Goal: Task Accomplishment & Management: Use online tool/utility

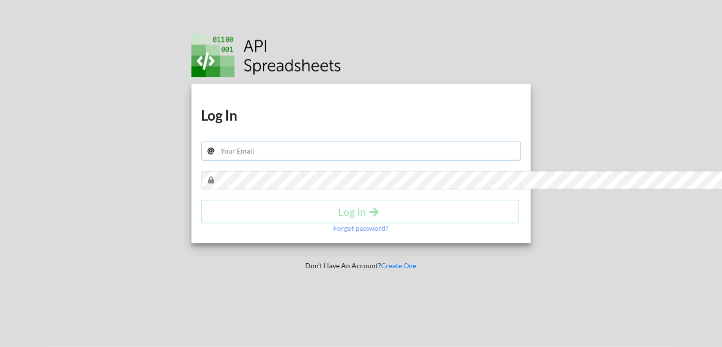
click at [296, 148] on input "text" at bounding box center [360, 151] width 319 height 19
click at [262, 23] on div "Download hidden Download hidden Log In Log In Forgot password? Don't Have An Ac…" at bounding box center [361, 173] width 368 height 347
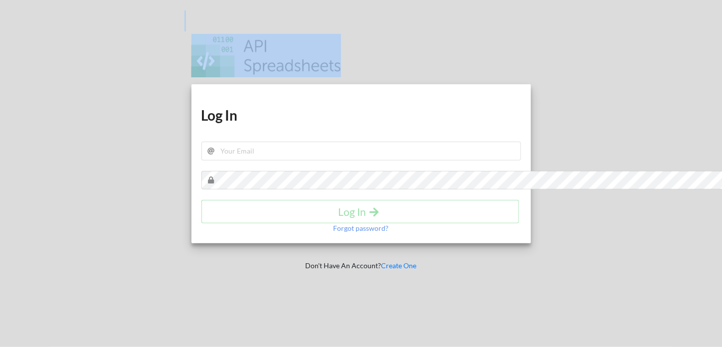
click at [262, 23] on div "Download hidden Download hidden Log In Log In Forgot password? Don't Have An Ac…" at bounding box center [361, 173] width 368 height 347
drag, startPoint x: 262, startPoint y: 23, endPoint x: 276, endPoint y: 51, distance: 31.0
click at [276, 51] on div "Download hidden Download hidden Log In Log In Forgot password? Don't Have An Ac…" at bounding box center [361, 173] width 368 height 347
click at [276, 51] on div at bounding box center [364, 54] width 346 height 46
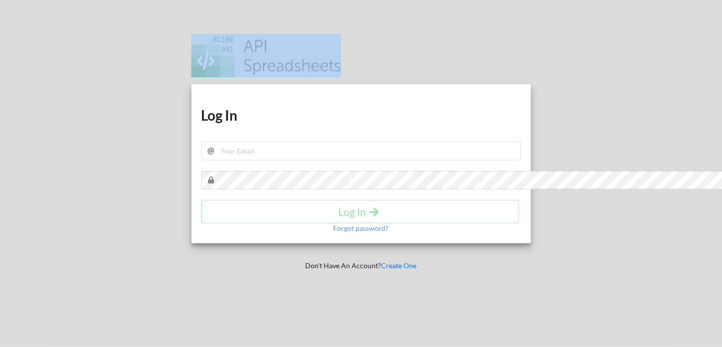
click at [383, 43] on div at bounding box center [364, 54] width 346 height 46
drag, startPoint x: 383, startPoint y: 43, endPoint x: 438, endPoint y: 51, distance: 55.3
click at [438, 51] on div at bounding box center [364, 54] width 346 height 46
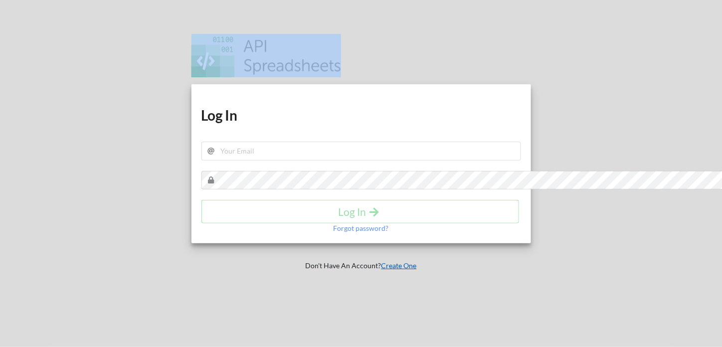
click at [392, 261] on link "Create One" at bounding box center [398, 265] width 35 height 8
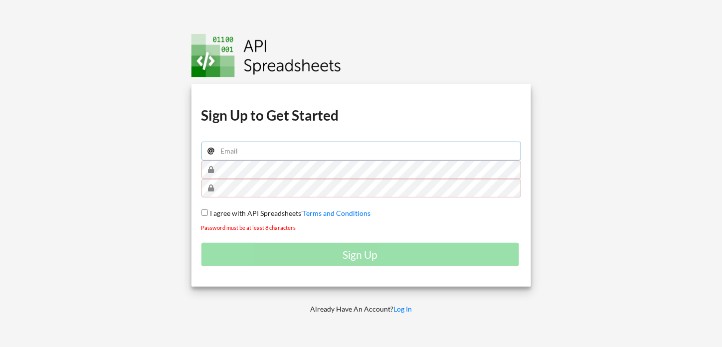
click at [357, 149] on input "email" at bounding box center [360, 151] width 319 height 19
type input "swastikbytes@gmail.com"
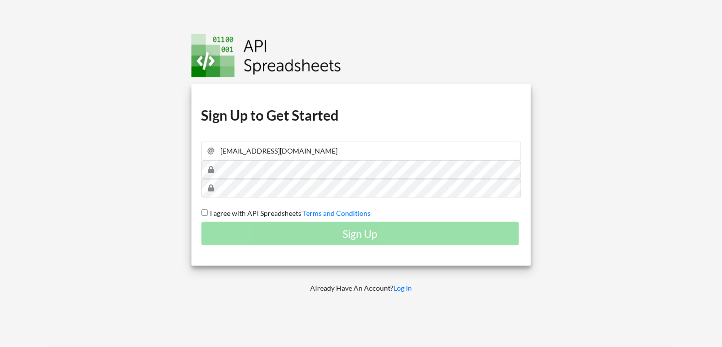
click at [257, 211] on span "I agree with API Spreadsheets'" at bounding box center [255, 213] width 95 height 8
click at [208, 211] on input "I agree with API Spreadsheets' Terms and Conditions" at bounding box center [204, 212] width 6 height 6
checkbox input "true"
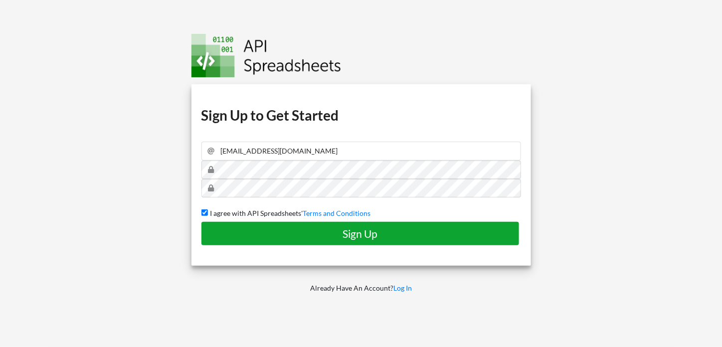
click at [286, 230] on h4 "Sign Up" at bounding box center [360, 233] width 297 height 12
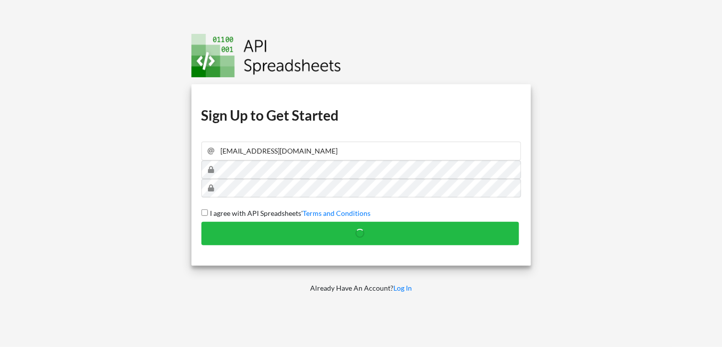
checkbox input "false"
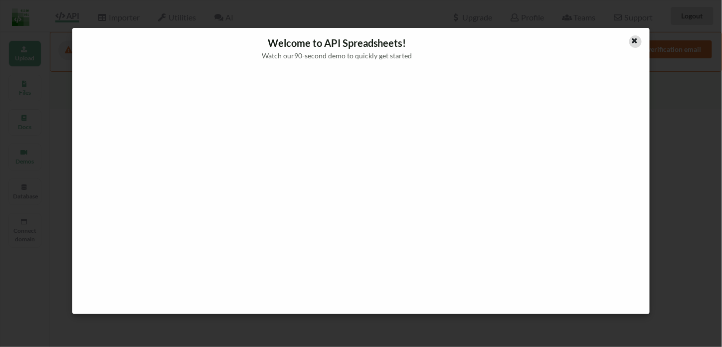
click at [636, 39] on icon at bounding box center [634, 39] width 8 height 7
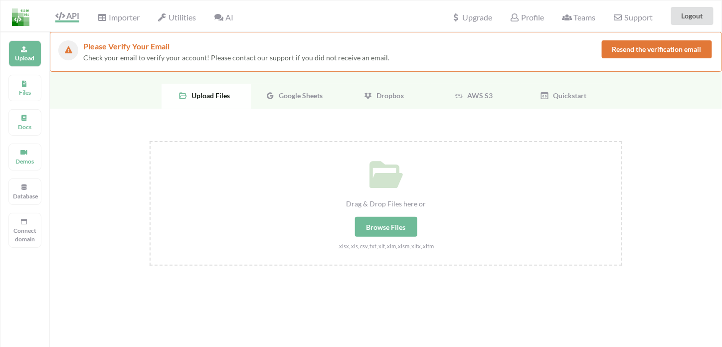
click at [382, 220] on div "Browse Files" at bounding box center [386, 227] width 62 height 20
click at [150, 141] on input "Drag & Drop Files here or Browse Files .xlsx,.xls,.csv,.txt,.xlt,.xlm,.xlsm,.xl…" at bounding box center [150, 141] width 0 height 0
click at [291, 98] on span "Google Sheets" at bounding box center [299, 95] width 48 height 8
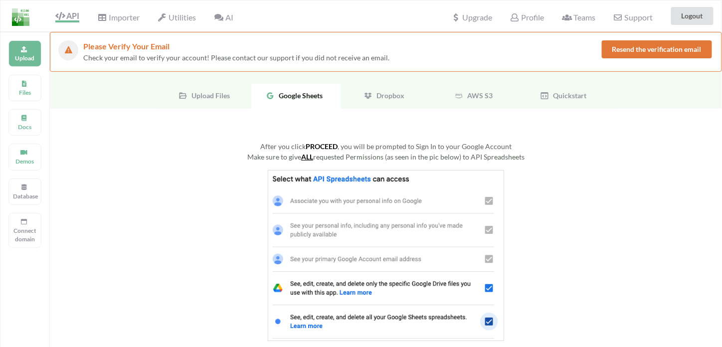
click at [245, 93] on div "Upload Files" at bounding box center [206, 96] width 90 height 25
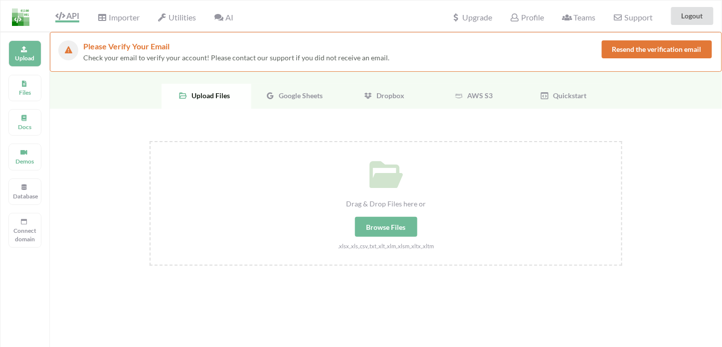
click at [293, 91] on span "Google Sheets" at bounding box center [299, 95] width 48 height 8
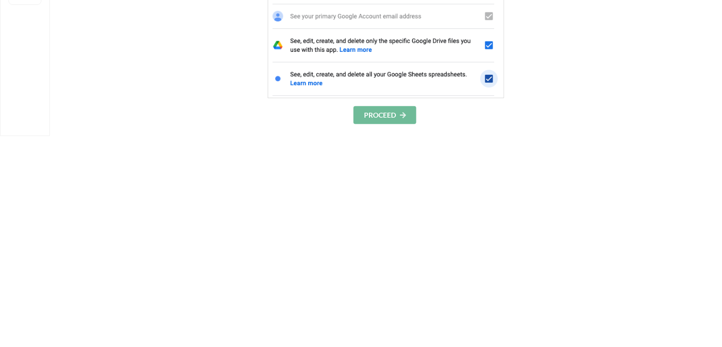
scroll to position [243, 0]
click at [373, 112] on button "PROCEED" at bounding box center [384, 115] width 63 height 18
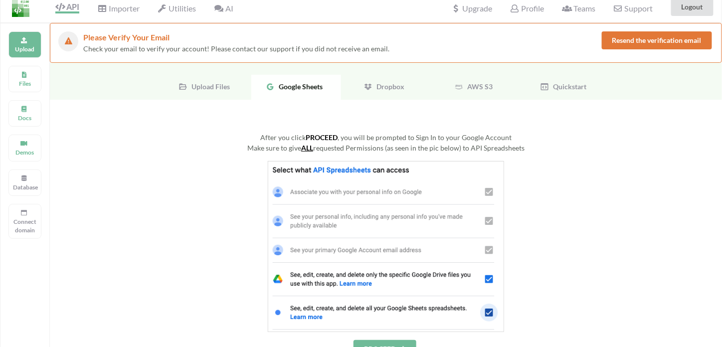
scroll to position [0, 0]
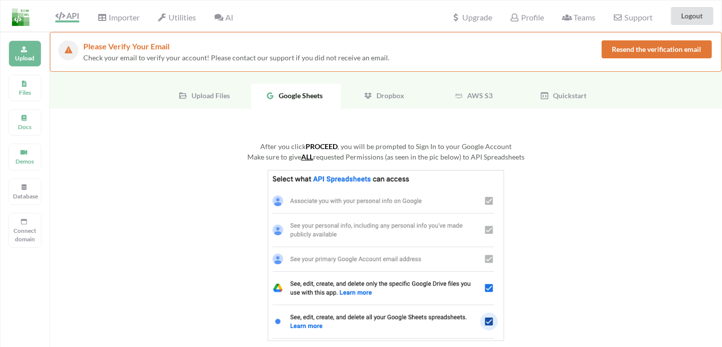
click at [226, 98] on span "Upload Files" at bounding box center [209, 95] width 42 height 8
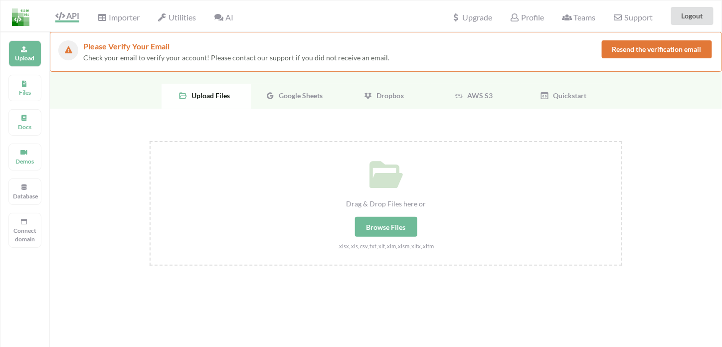
click at [367, 218] on div "Browse Files" at bounding box center [386, 227] width 62 height 20
click at [150, 141] on input "Drag & Drop Files here or Browse Files .xlsx,.xls,.csv,.txt,.xlt,.xlm,.xlsm,.xl…" at bounding box center [150, 141] width 0 height 0
click at [311, 100] on div "Google Sheets" at bounding box center [296, 96] width 90 height 25
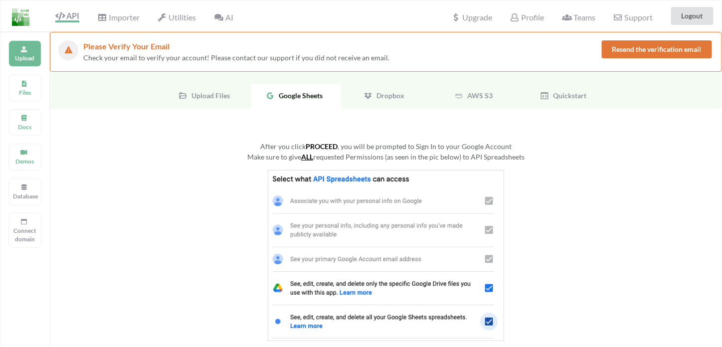
scroll to position [298, 0]
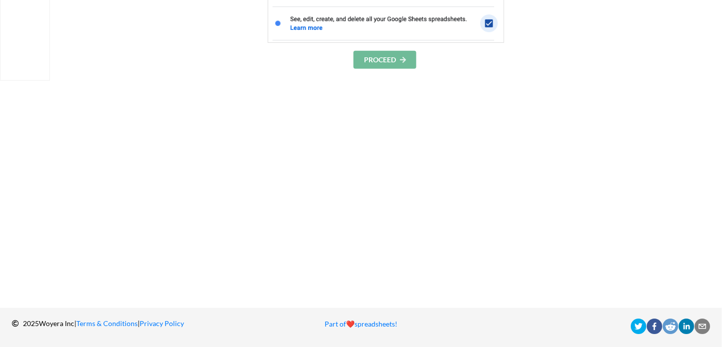
click at [383, 65] on button "PROCEED" at bounding box center [384, 60] width 63 height 18
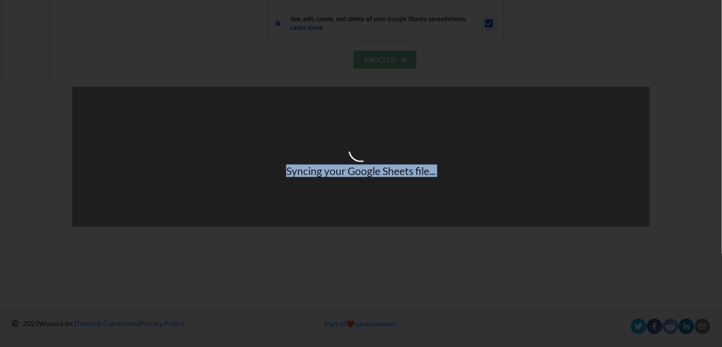
click at [152, 172] on h4 "Syncing your Google Sheets file..." at bounding box center [360, 170] width 577 height 12
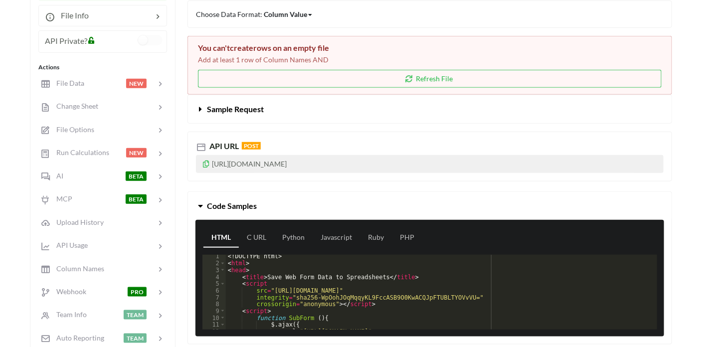
scroll to position [189, 0]
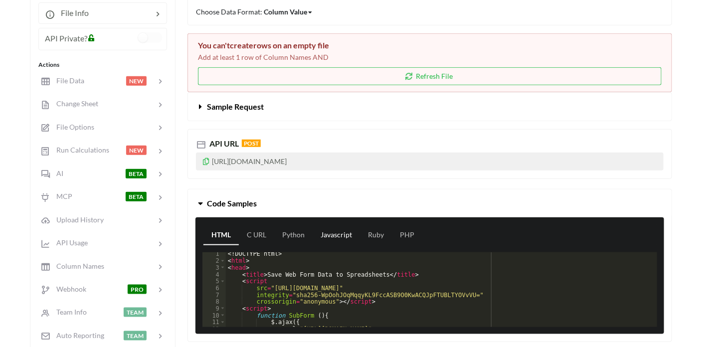
click at [327, 233] on link "Javascript" at bounding box center [335, 235] width 47 height 20
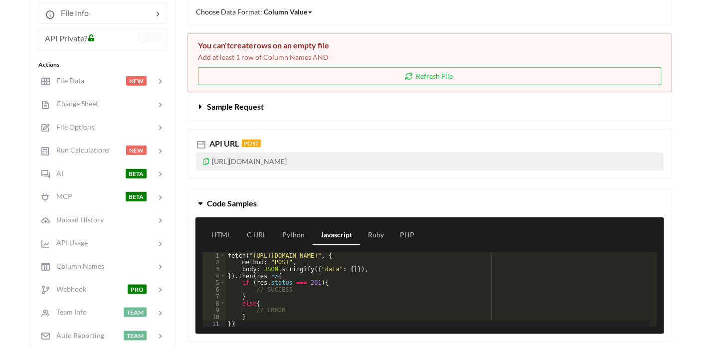
scroll to position [0, 0]
click at [321, 271] on div "fetch ( "https://api.apispreadsheets.com/data/5Cbt5Cm8uTsmLbmc/" , { method : "…" at bounding box center [438, 296] width 424 height 88
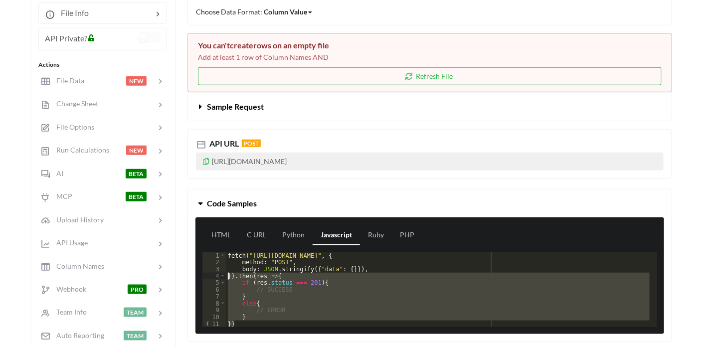
click at [321, 271] on div "fetch ( "https://api.apispreadsheets.com/data/5Cbt5Cm8uTsmLbmc/" , { method : "…" at bounding box center [438, 296] width 424 height 88
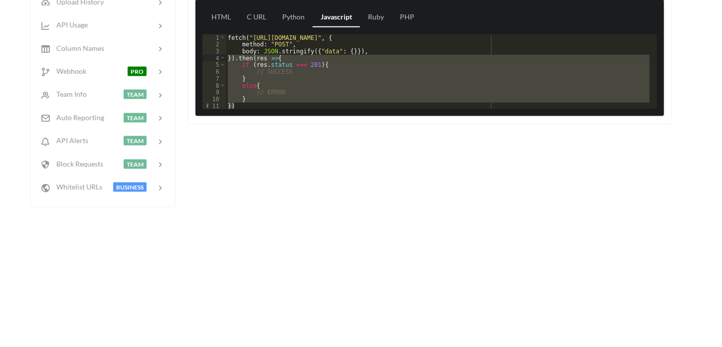
scroll to position [414, 0]
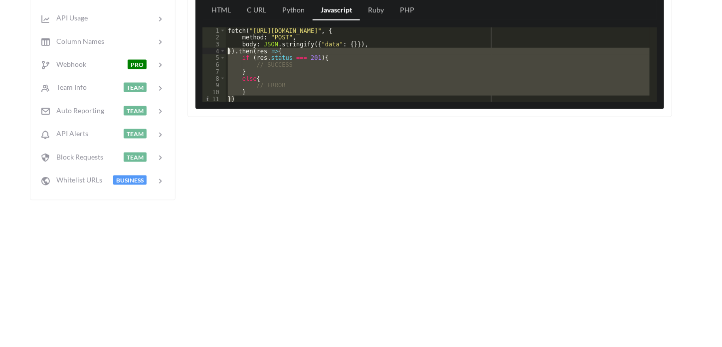
click at [261, 74] on div "fetch ( "https://api.apispreadsheets.com/data/5Cbt5Cm8uTsmLbmc/" , { method : "…" at bounding box center [438, 64] width 424 height 75
click at [261, 74] on div "fetch ( "https://api.apispreadsheets.com/data/5Cbt5Cm8uTsmLbmc/" , { method : "…" at bounding box center [438, 71] width 424 height 88
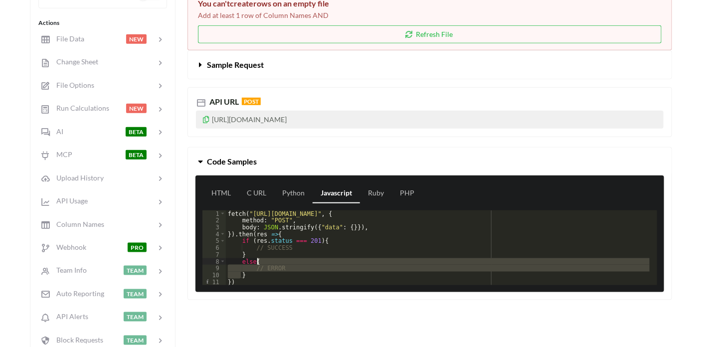
scroll to position [220, 0]
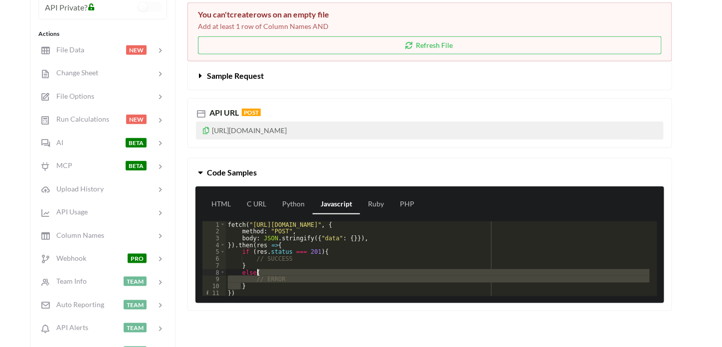
click at [321, 238] on div "fetch ( "https://api.apispreadsheets.com/data/5Cbt5Cm8uTsmLbmc/" , { method : "…" at bounding box center [438, 265] width 424 height 88
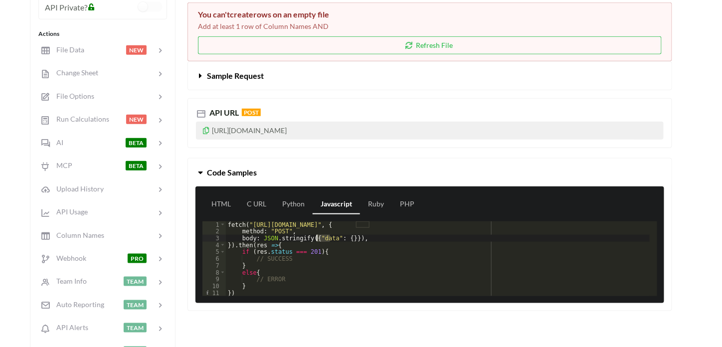
click at [321, 238] on div "fetch ( "https://api.apispreadsheets.com/data/5Cbt5Cm8uTsmLbmc/" , { method : "…" at bounding box center [438, 265] width 424 height 88
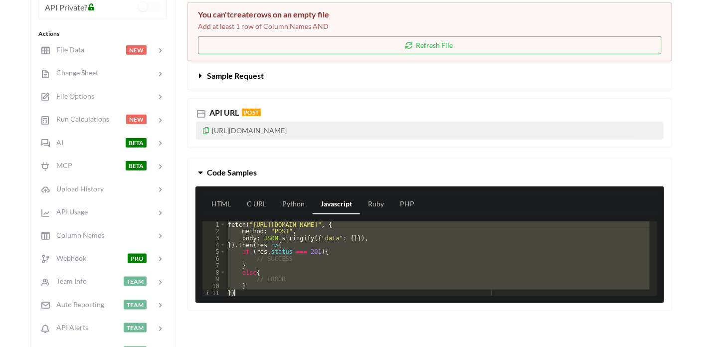
click at [343, 250] on div "fetch ( "https://api.apispreadsheets.com/data/5Cbt5Cm8uTsmLbmc/" , { method : "…" at bounding box center [438, 258] width 424 height 75
click at [343, 250] on div "fetch ( "https://api.apispreadsheets.com/data/5Cbt5Cm8uTsmLbmc/" , { method : "…" at bounding box center [438, 265] width 424 height 88
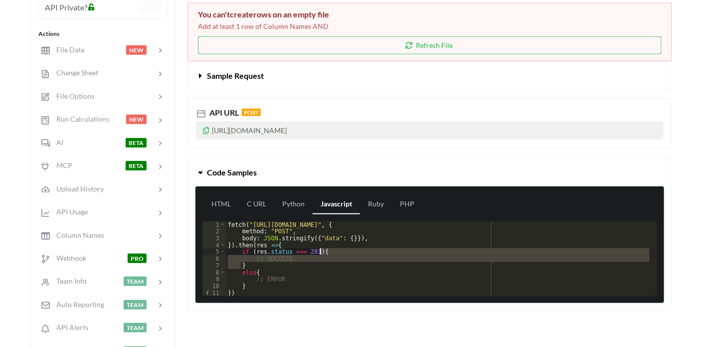
click at [343, 250] on div "fetch ( "https://api.apispreadsheets.com/data/5Cbt5Cm8uTsmLbmc/" , { method : "…" at bounding box center [438, 258] width 424 height 75
click at [343, 250] on div "fetch ( "https://api.apispreadsheets.com/data/5Cbt5Cm8uTsmLbmc/" , { method : "…" at bounding box center [438, 265] width 424 height 88
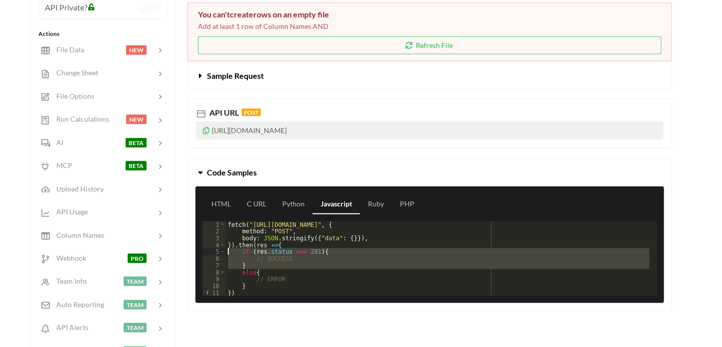
click at [343, 250] on div "fetch ( "https://api.apispreadsheets.com/data/5Cbt5Cm8uTsmLbmc/" , { method : "…" at bounding box center [438, 265] width 424 height 88
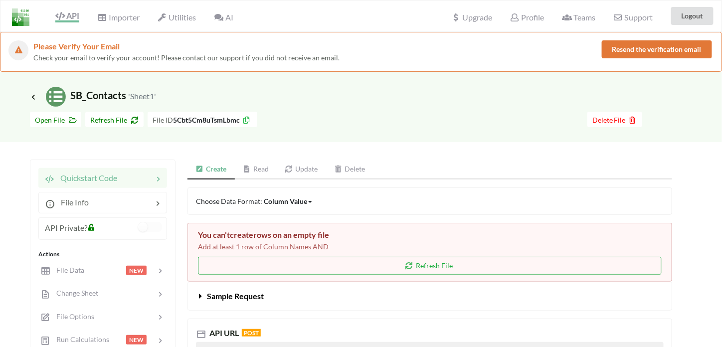
click at [388, 268] on button "Refresh File" at bounding box center [429, 266] width 463 height 18
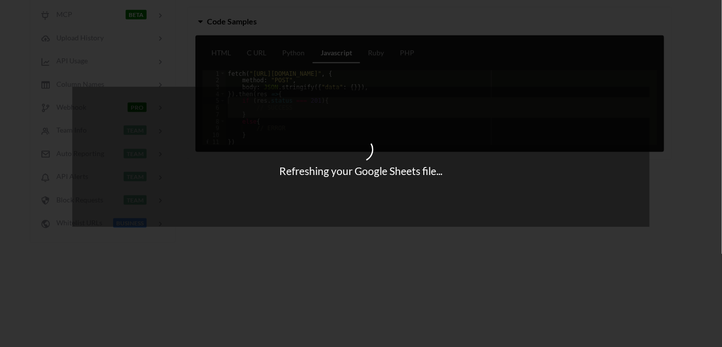
scroll to position [376, 0]
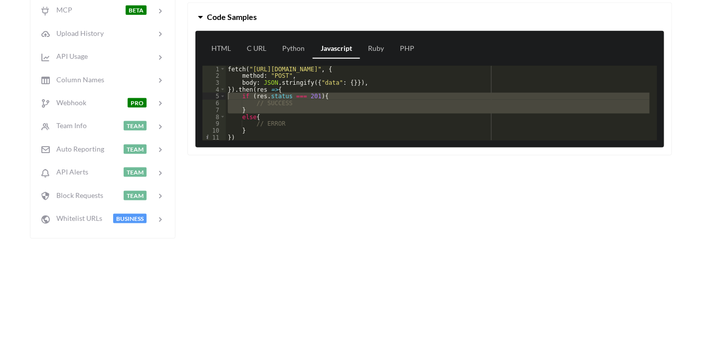
click at [358, 237] on div "Quickstart Code File Info API Private? Actions File Data NEW Change Sheet File …" at bounding box center [351, 16] width 642 height 465
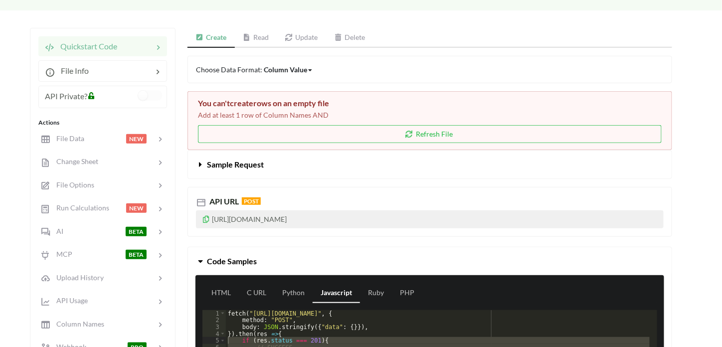
click at [201, 159] on icon at bounding box center [200, 162] width 9 height 8
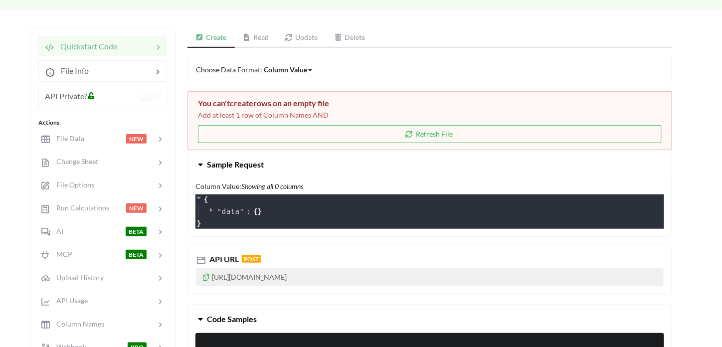
click at [201, 159] on icon at bounding box center [200, 162] width 9 height 8
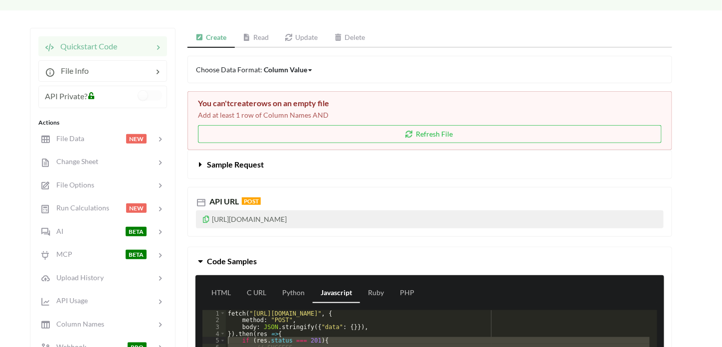
scroll to position [0, 0]
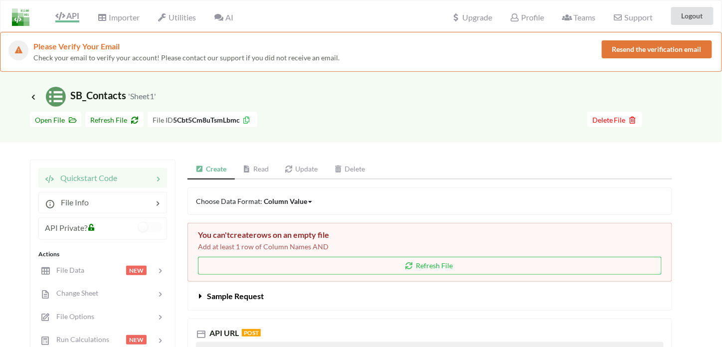
click at [22, 14] on img at bounding box center [20, 16] width 17 height 17
click at [31, 97] on icon at bounding box center [33, 97] width 9 height 8
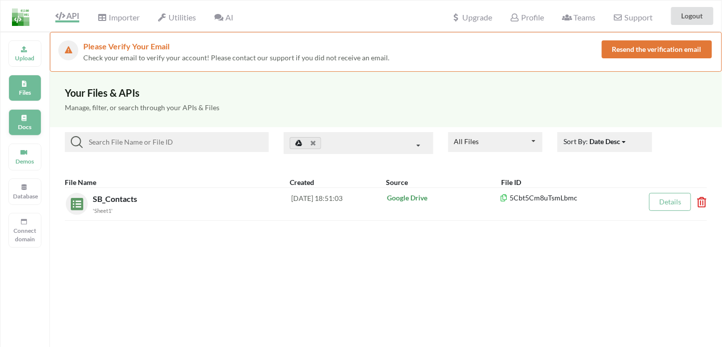
click at [24, 123] on p "Docs" at bounding box center [25, 127] width 24 height 8
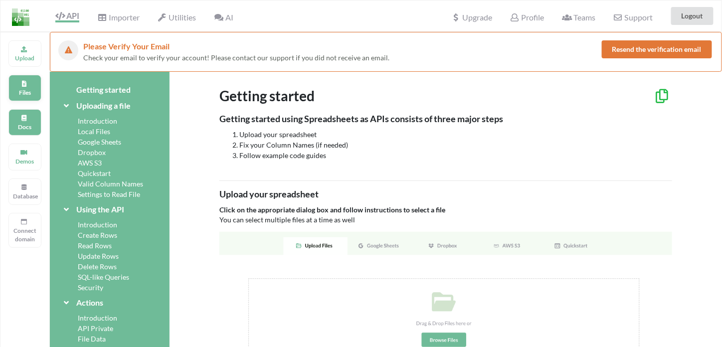
click at [15, 84] on div "Files" at bounding box center [24, 88] width 33 height 26
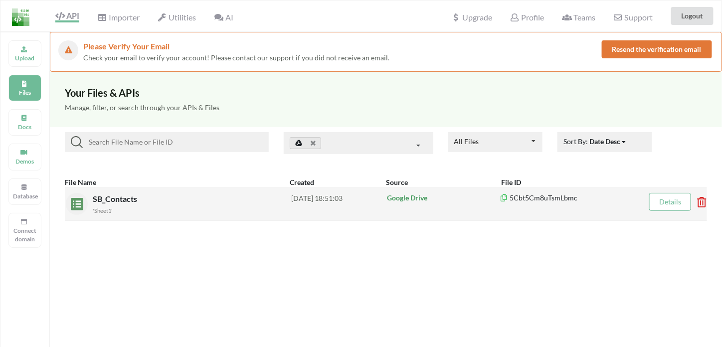
click at [126, 196] on span "SB_Contacts" at bounding box center [116, 198] width 46 height 9
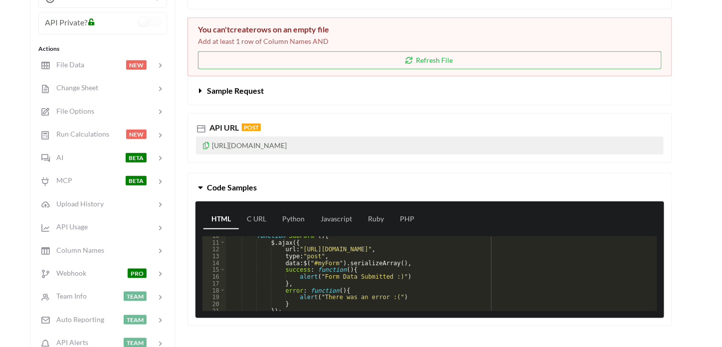
scroll to position [82, 0]
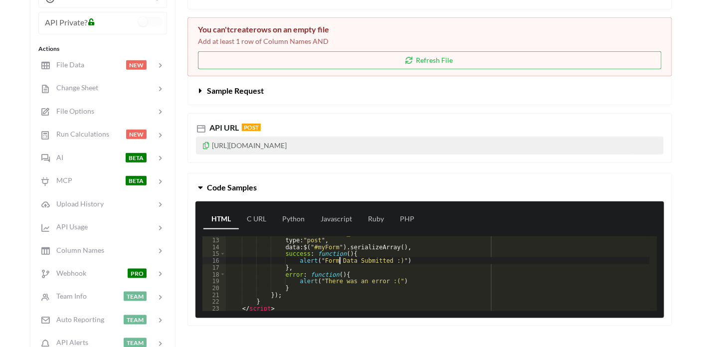
click at [341, 260] on div "url : "https://api.apispreadsheets.com/data/5Cbt5Cm8uTsmLbmc/" , type : "post" …" at bounding box center [438, 274] width 424 height 88
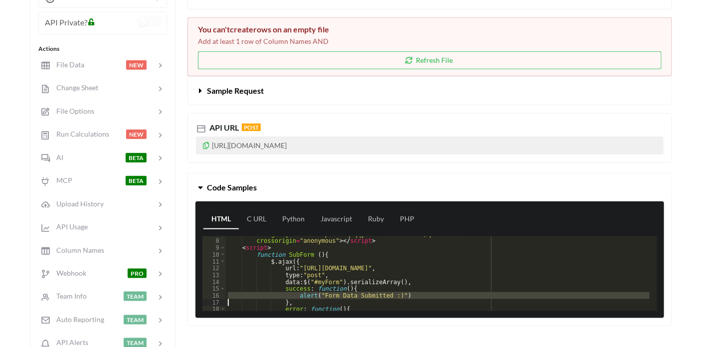
scroll to position [47, 0]
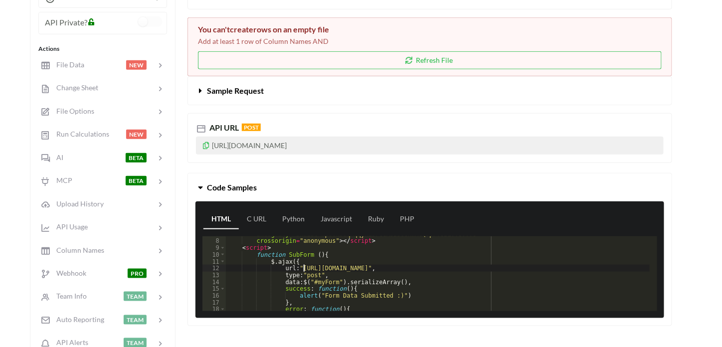
click at [302, 268] on div "integrity = "sha256-WpOohJOqMqqyKL9FccASB9O0KwACQJpFTUBLTYOVvVU=" crossorigin =…" at bounding box center [438, 275] width 424 height 88
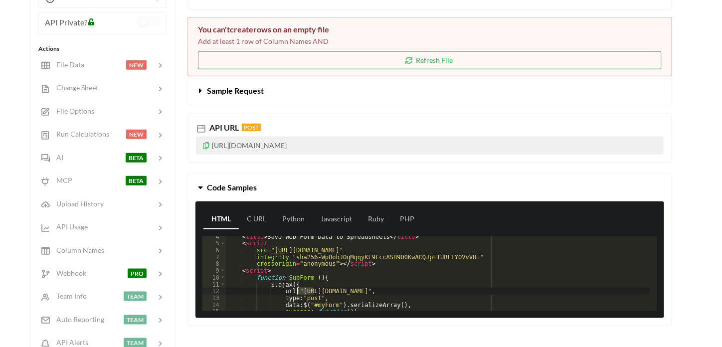
scroll to position [24, 0]
click at [328, 212] on link "Javascript" at bounding box center [335, 219] width 47 height 20
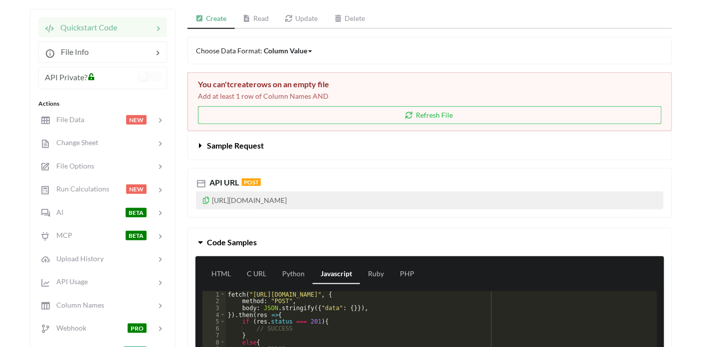
scroll to position [144, 0]
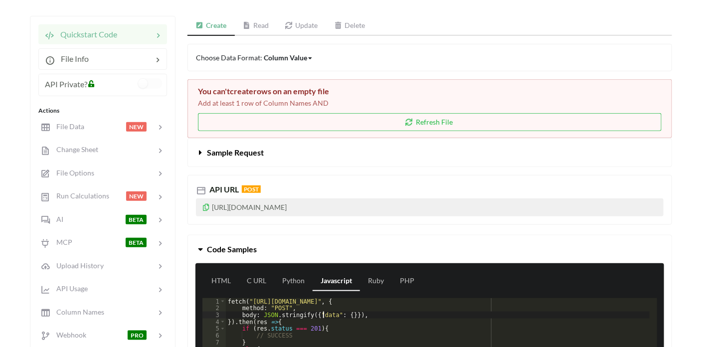
click at [322, 312] on div "fetch ( "https://api.apispreadsheets.com/data/5Cbt5Cm8uTsmLbmc/" , { method : "…" at bounding box center [438, 342] width 424 height 88
click at [232, 299] on div "fetch ( "https://api.apispreadsheets.com/data/5Cbt5Cm8uTsmLbmc/" , { method : "…" at bounding box center [438, 342] width 424 height 88
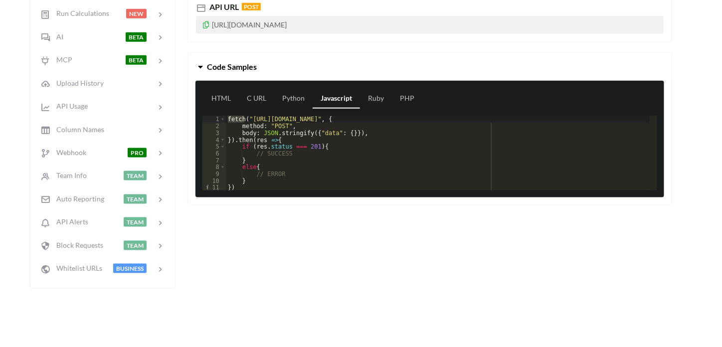
scroll to position [345, 0]
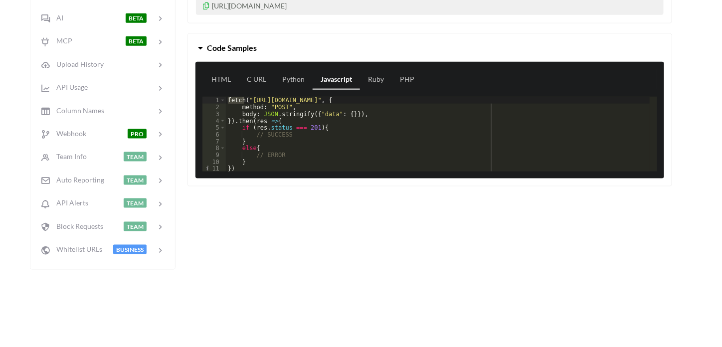
click at [248, 130] on div "fetch ( "https://api.apispreadsheets.com/data/5Cbt5Cm8uTsmLbmc/" , { method : "…" at bounding box center [438, 141] width 424 height 88
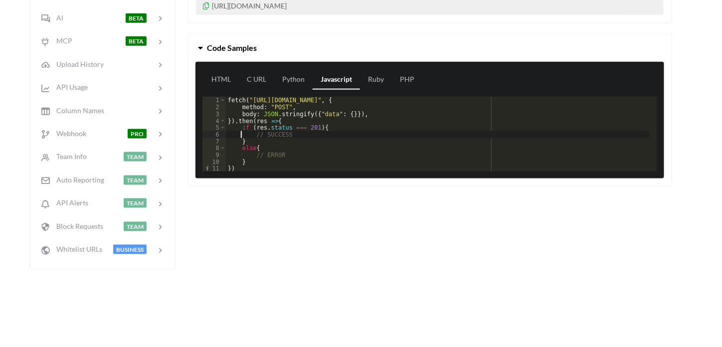
click at [248, 130] on div "fetch ( "https://api.apispreadsheets.com/data/5Cbt5Cm8uTsmLbmc/" , { method : "…" at bounding box center [438, 141] width 424 height 88
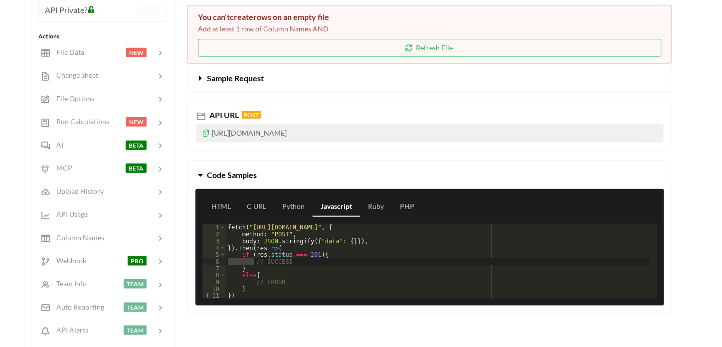
scroll to position [194, 0]
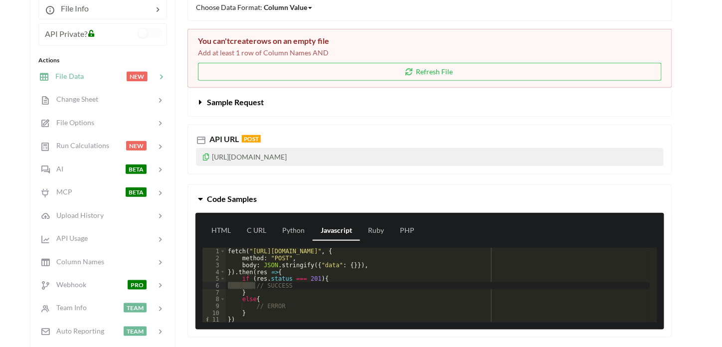
click at [103, 71] on div at bounding box center [105, 76] width 42 height 11
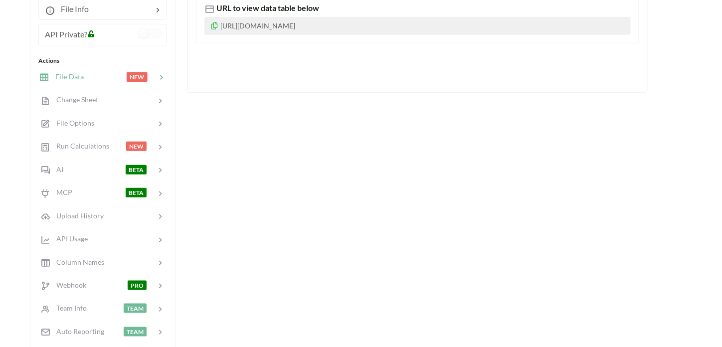
scroll to position [0, 0]
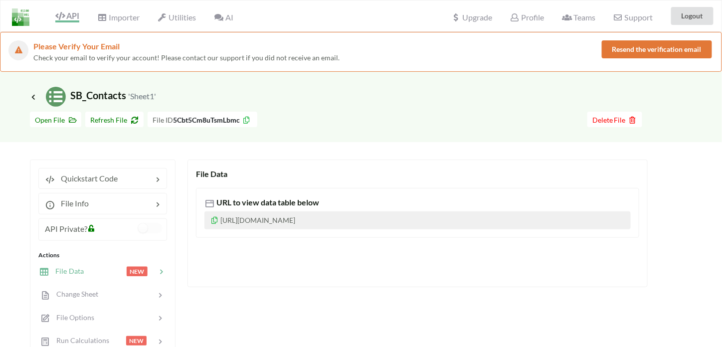
click at [406, 148] on div "Icon Link SB_Contacts 'Sheet1' Go To Files page Download hidden Open File Refre…" at bounding box center [361, 349] width 722 height 554
click at [20, 25] on img at bounding box center [20, 16] width 17 height 17
click at [54, 15] on span "API" at bounding box center [63, 16] width 32 height 8
click at [62, 15] on icon at bounding box center [59, 16] width 9 height 8
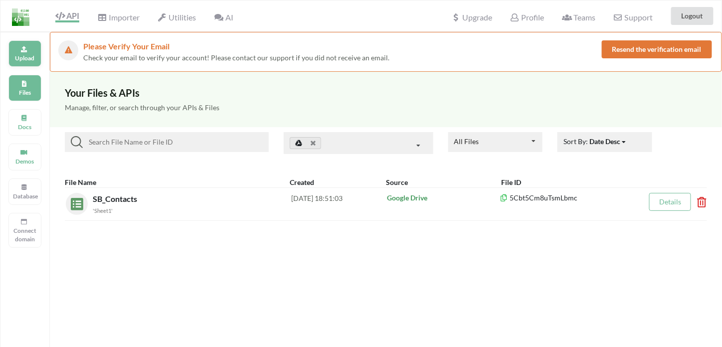
click at [29, 58] on p "Upload" at bounding box center [25, 58] width 24 height 8
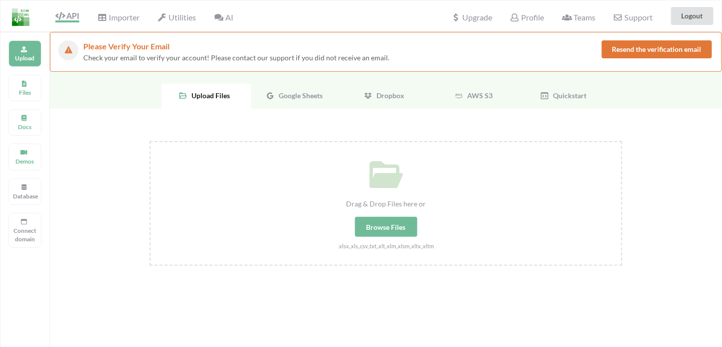
click at [382, 229] on div "Browse Files" at bounding box center [386, 227] width 62 height 20
click at [150, 141] on input "Drag & Drop Files here or Browse Files .xlsx,.xls,.csv,.txt,.xlt,.xlm,.xlsm,.xl…" at bounding box center [150, 141] width 0 height 0
click at [28, 199] on div "Database" at bounding box center [24, 191] width 33 height 26
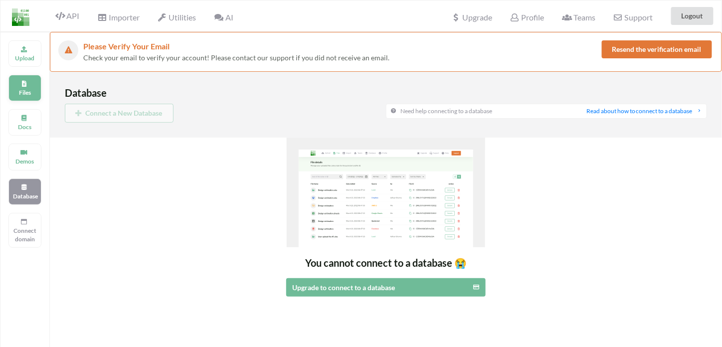
click at [14, 82] on div "Files" at bounding box center [24, 88] width 33 height 26
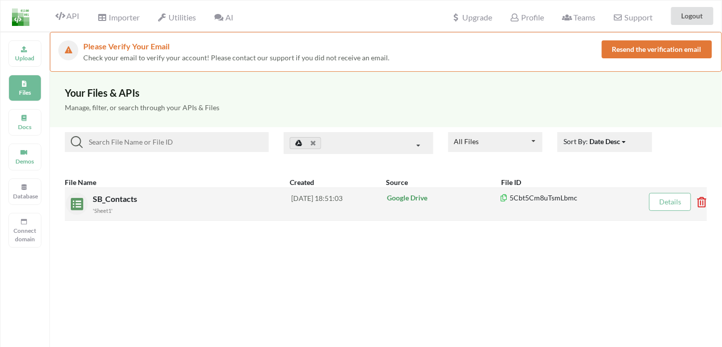
click at [130, 194] on span "SB_Contacts" at bounding box center [116, 198] width 46 height 9
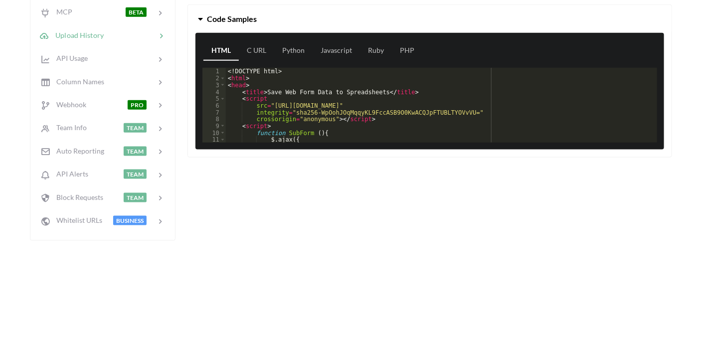
scroll to position [329, 0]
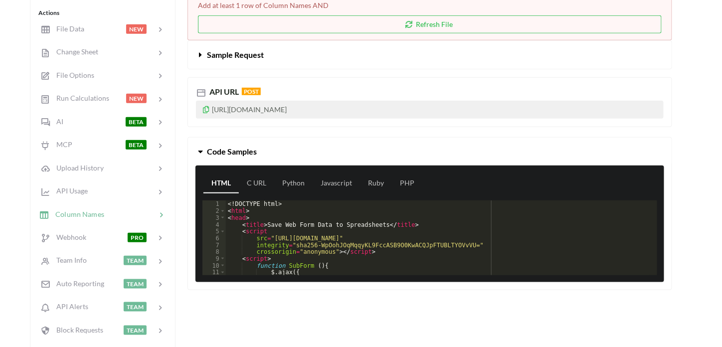
click at [92, 208] on div "Column Names" at bounding box center [71, 213] width 65 height 11
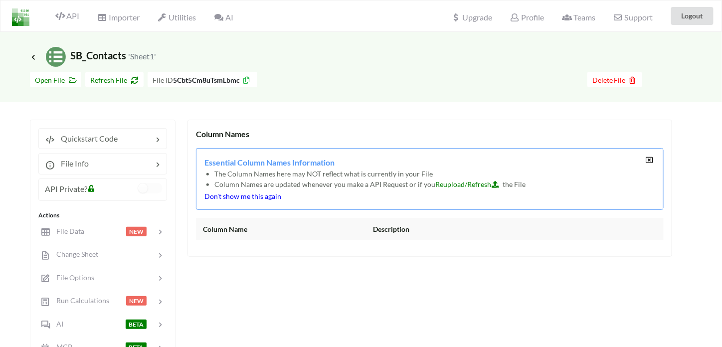
scroll to position [112, 0]
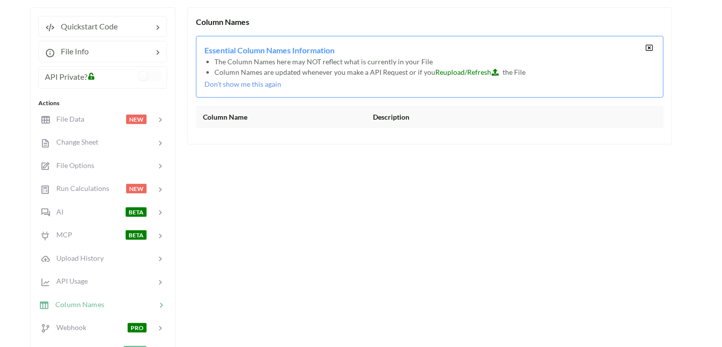
click at [237, 125] on div "Column Name Description" at bounding box center [429, 117] width 467 height 22
click at [471, 71] on span "Reupload/Refresh" at bounding box center [468, 72] width 67 height 8
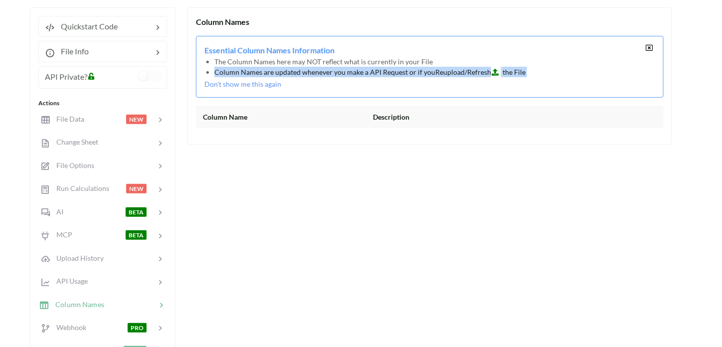
click at [471, 71] on span "Reupload/Refresh" at bounding box center [468, 72] width 67 height 8
click at [492, 71] on icon at bounding box center [495, 70] width 8 height 7
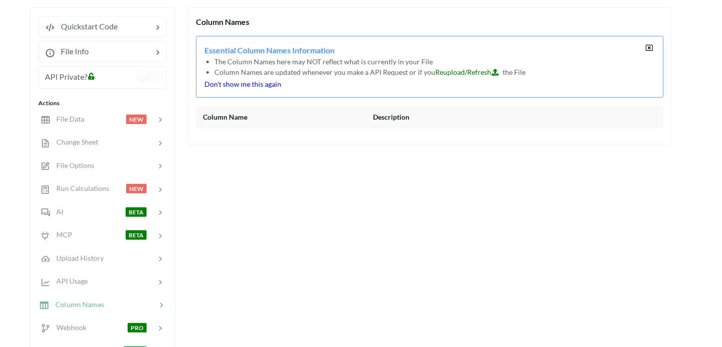
click at [261, 84] on p "Don't show me this again" at bounding box center [424, 84] width 441 height 10
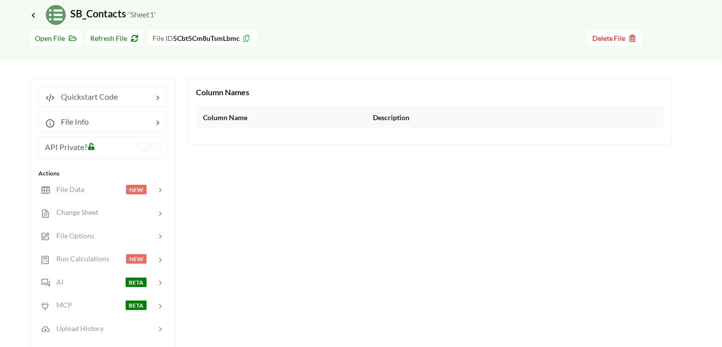
scroll to position [0, 0]
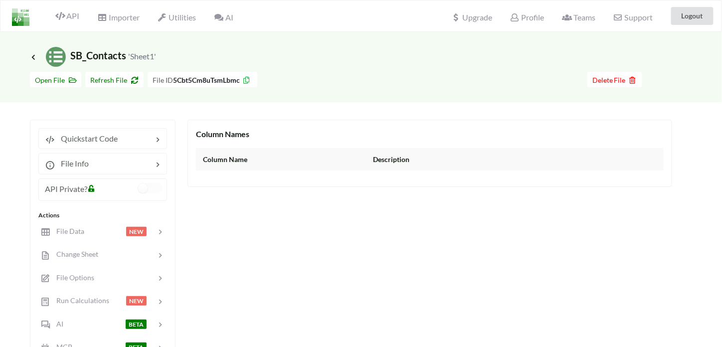
click at [420, 190] on div "Column Names Column Name Description" at bounding box center [429, 348] width 484 height 456
click at [232, 179] on div "Column Names Column Name Description" at bounding box center [429, 153] width 484 height 67
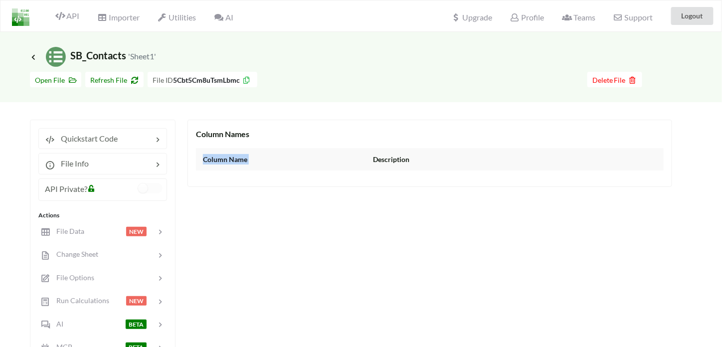
click at [232, 179] on div "Column Names Column Name Description" at bounding box center [429, 153] width 484 height 67
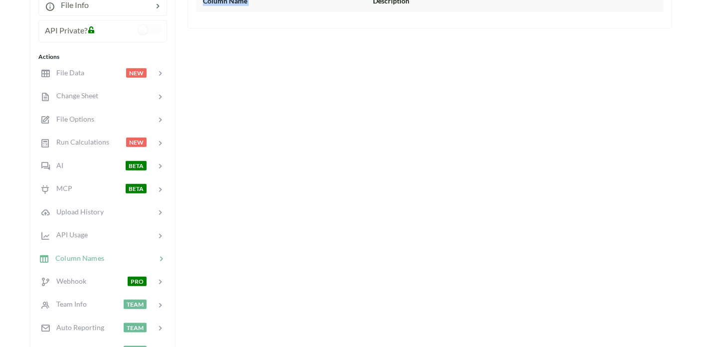
click at [232, 179] on div "Column Names Column Name Description" at bounding box center [429, 189] width 484 height 456
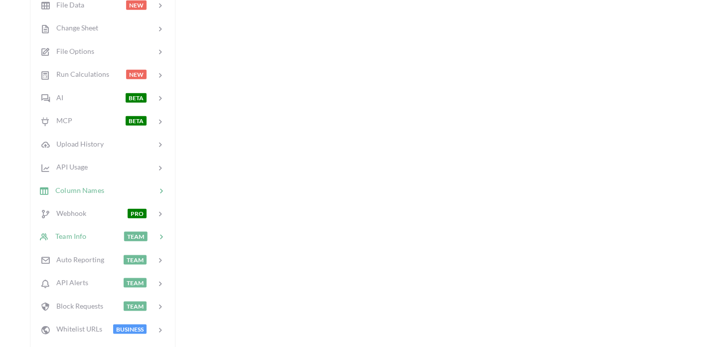
scroll to position [228, 0]
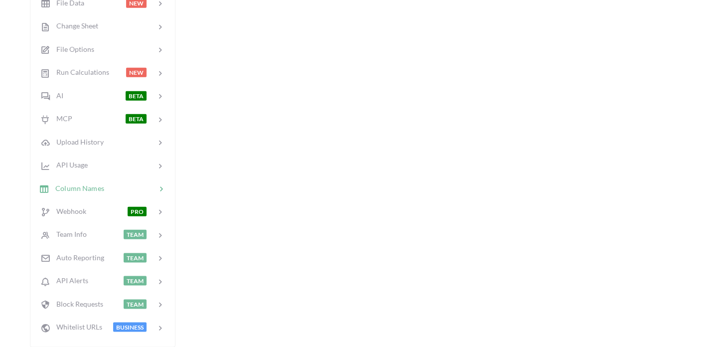
click at [164, 182] on div at bounding box center [161, 187] width 10 height 11
click at [145, 186] on div at bounding box center [130, 187] width 52 height 11
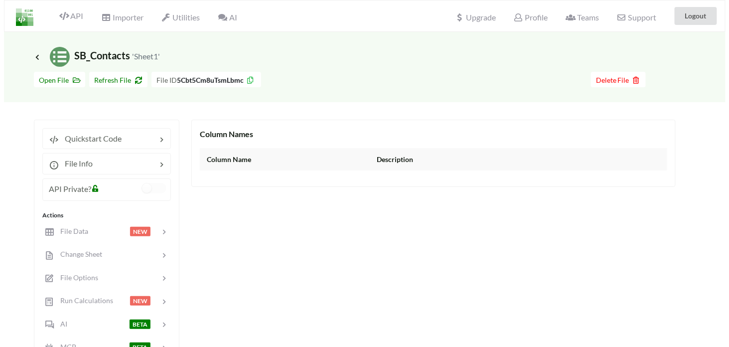
scroll to position [0, 0]
click at [223, 158] on div "Column Name" at bounding box center [288, 159] width 170 height 10
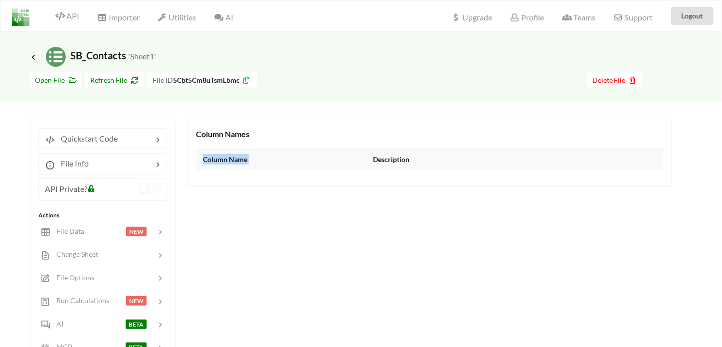
click at [223, 158] on div "Column Name" at bounding box center [288, 159] width 170 height 10
click at [131, 80] on icon at bounding box center [133, 78] width 8 height 7
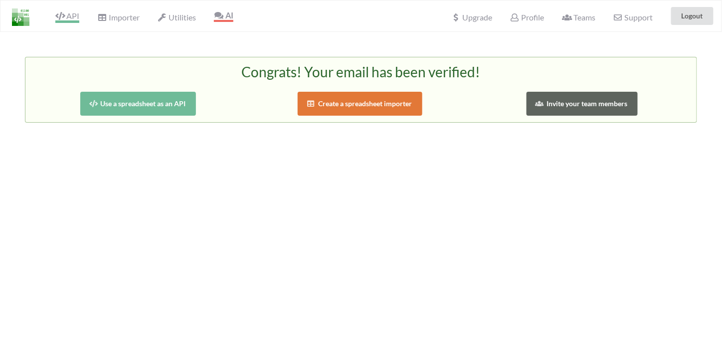
click at [68, 17] on span "API" at bounding box center [67, 17] width 24 height 12
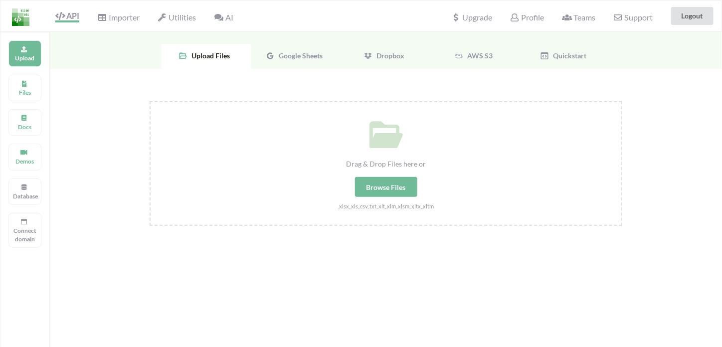
click at [292, 59] on div "Google Sheets" at bounding box center [296, 56] width 90 height 25
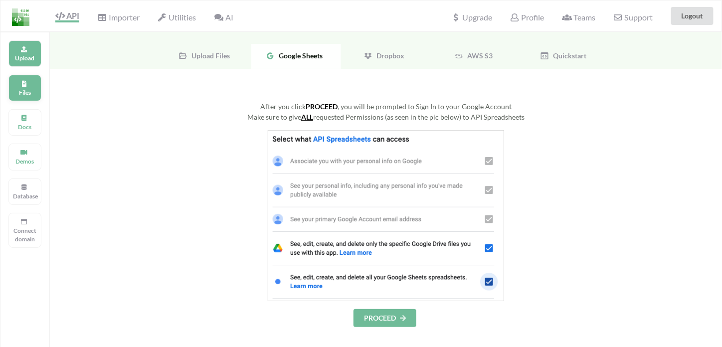
click at [34, 93] on p "Files" at bounding box center [25, 92] width 24 height 8
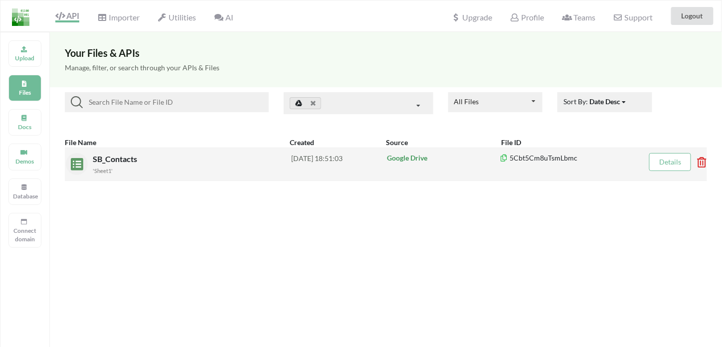
click at [667, 162] on link "Details" at bounding box center [670, 161] width 22 height 8
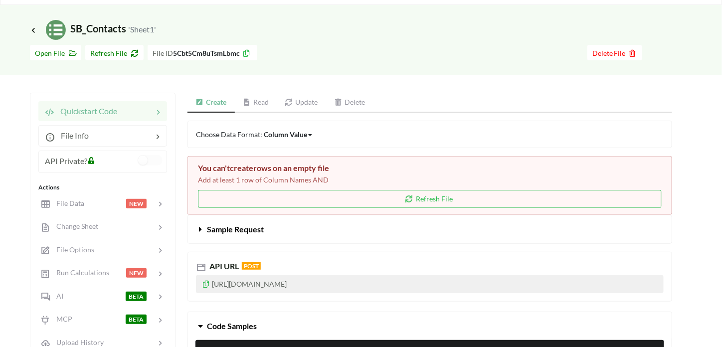
scroll to position [31, 0]
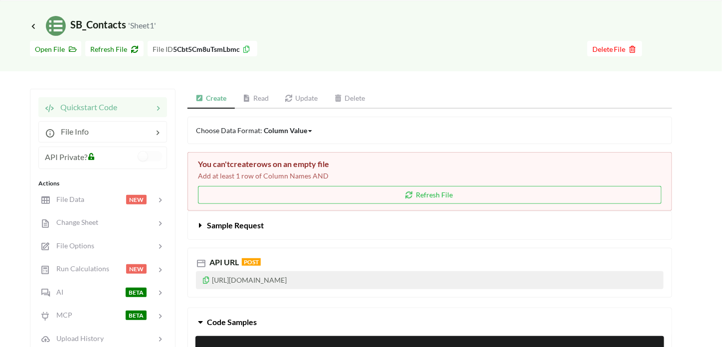
click at [306, 174] on p "Add at least 1 row of Column Names AND" at bounding box center [429, 176] width 463 height 10
click at [298, 130] on div "Column Value" at bounding box center [285, 130] width 43 height 10
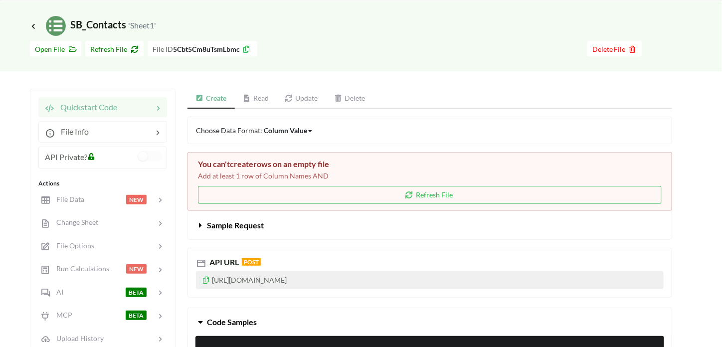
click at [258, 98] on link "Read" at bounding box center [256, 99] width 42 height 20
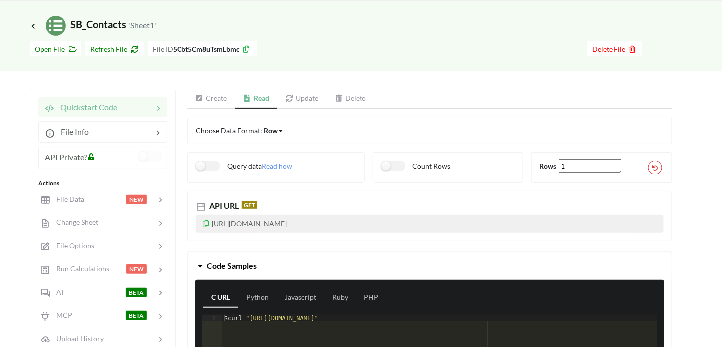
click at [294, 99] on link "Update" at bounding box center [301, 99] width 49 height 20
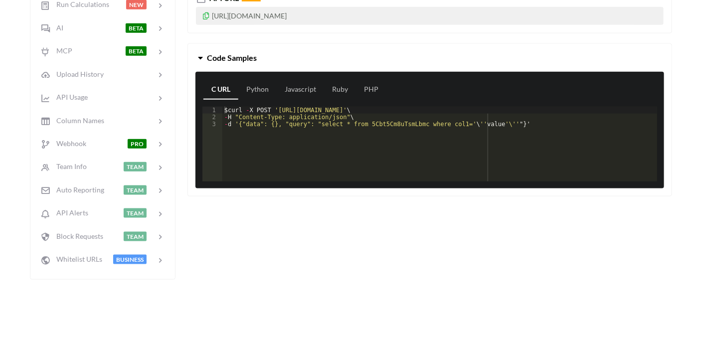
scroll to position [294, 0]
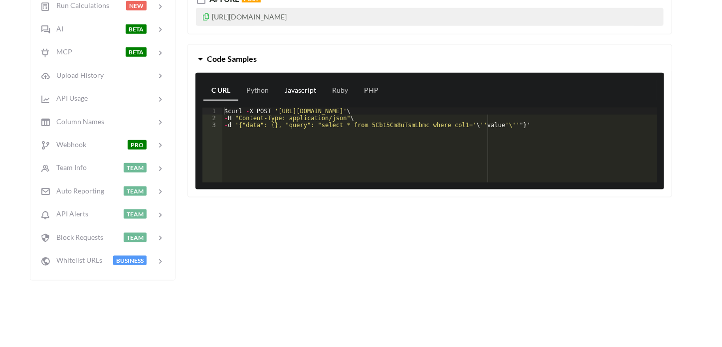
click at [311, 81] on link "Javascript" at bounding box center [300, 91] width 47 height 20
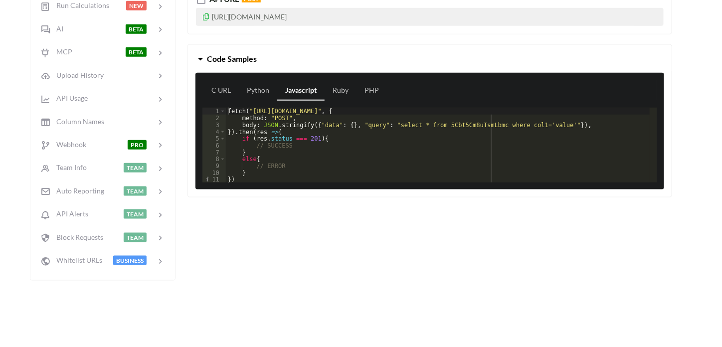
click at [325, 143] on div "fetch ( "[URL][DOMAIN_NAME]" , { method : "POST" , body : JSON . stringify ({ "…" at bounding box center [438, 152] width 424 height 88
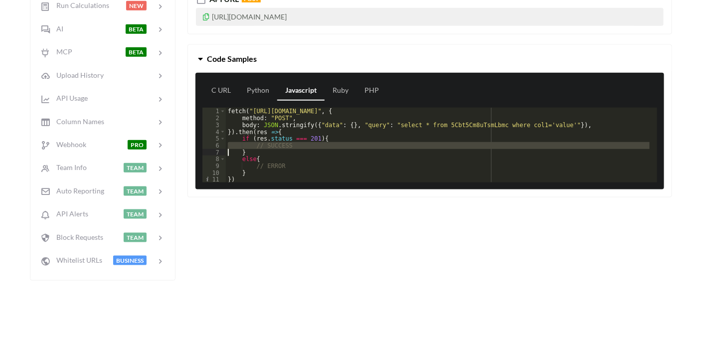
click at [325, 143] on div "fetch ( "[URL][DOMAIN_NAME]" , { method : "POST" , body : JSON . stringify ({ "…" at bounding box center [438, 152] width 424 height 88
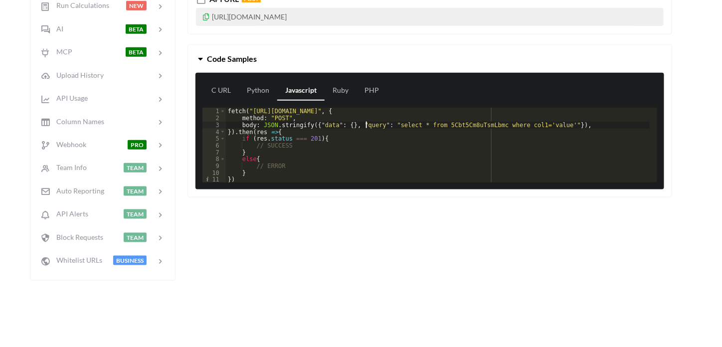
click at [367, 123] on div "fetch ( "[URL][DOMAIN_NAME]" , { method : "POST" , body : JSON . stringify ({ "…" at bounding box center [438, 152] width 424 height 88
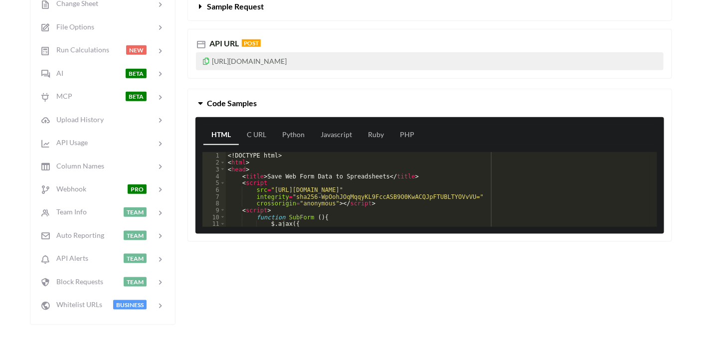
scroll to position [252, 0]
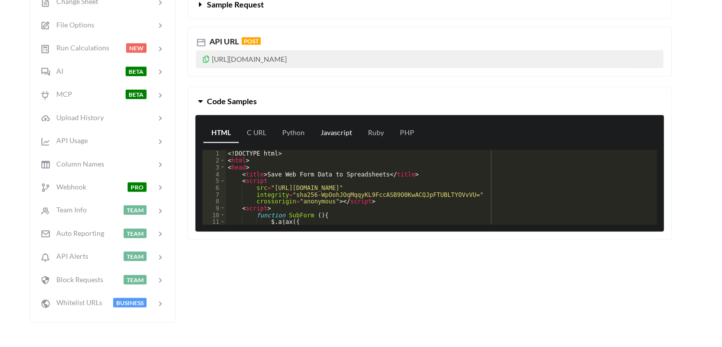
click at [331, 129] on link "Javascript" at bounding box center [335, 133] width 47 height 20
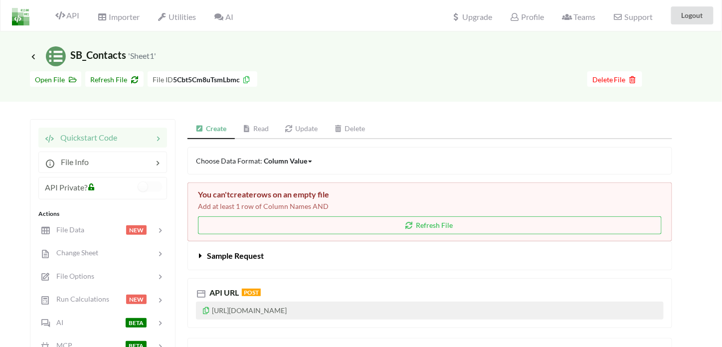
scroll to position [0, 0]
click at [304, 124] on link "Update" at bounding box center [301, 130] width 49 height 20
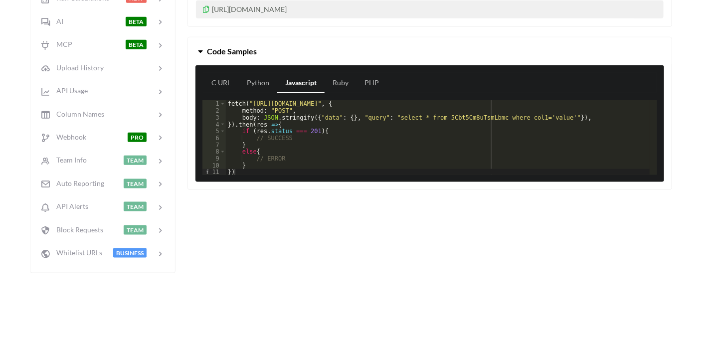
scroll to position [302, 0]
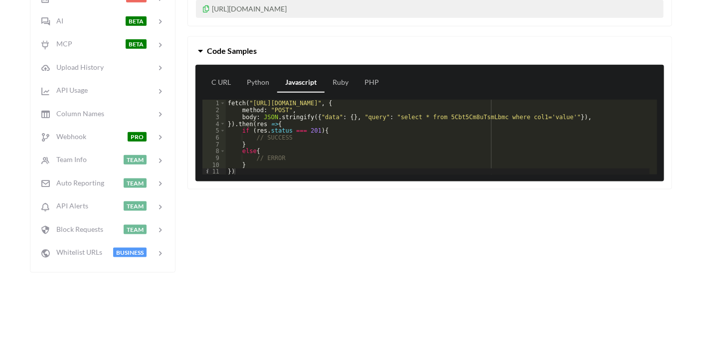
click at [522, 119] on div "fetch ( "https://api.apispreadsheets.com/data/5Cbt5Cm8uTsmLbmc/" , { method : "…" at bounding box center [438, 144] width 424 height 88
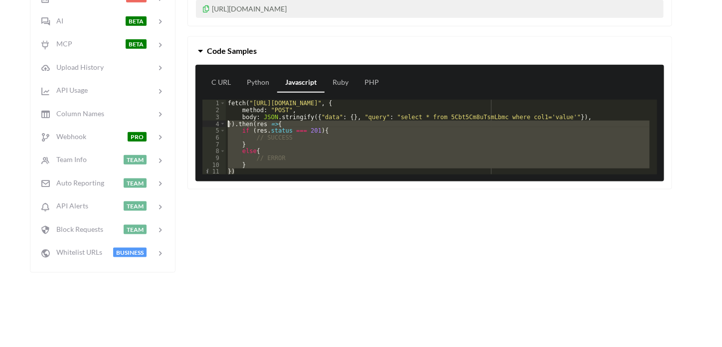
click at [522, 119] on div "fetch ( "https://api.apispreadsheets.com/data/5Cbt5Cm8uTsmLbmc/" , { method : "…" at bounding box center [438, 144] width 424 height 88
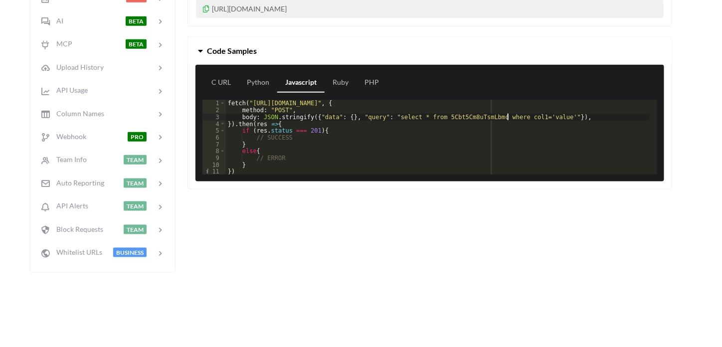
click at [506, 114] on div "fetch ( "https://api.apispreadsheets.com/data/5Cbt5Cm8uTsmLbmc/" , { method : "…" at bounding box center [438, 144] width 424 height 88
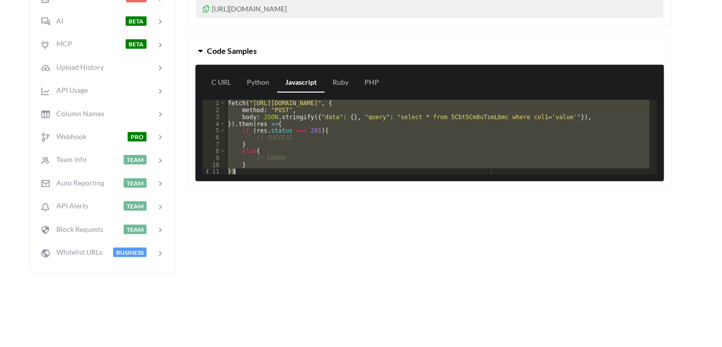
click at [411, 113] on div "fetch ( "https://api.apispreadsheets.com/data/5Cbt5Cm8uTsmLbmc/" , { method : "…" at bounding box center [438, 137] width 424 height 75
click at [411, 113] on div "fetch ( "https://api.apispreadsheets.com/data/5Cbt5Cm8uTsmLbmc/" , { method : "…" at bounding box center [438, 144] width 424 height 88
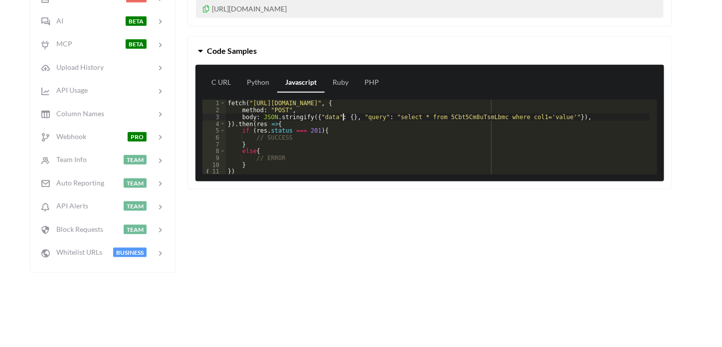
click at [342, 112] on div "fetch ( "https://api.apispreadsheets.com/data/5Cbt5Cm8uTsmLbmc/" , { method : "…" at bounding box center [438, 144] width 424 height 88
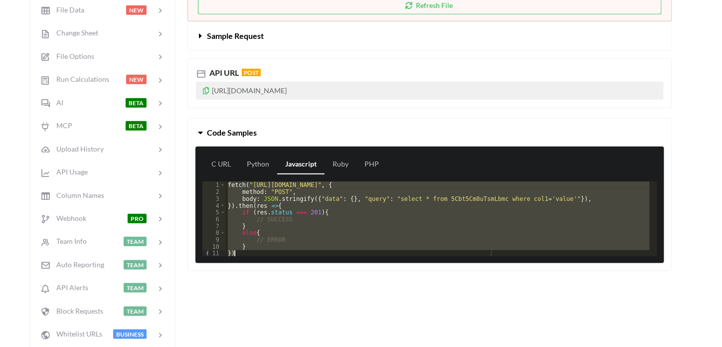
scroll to position [217, 0]
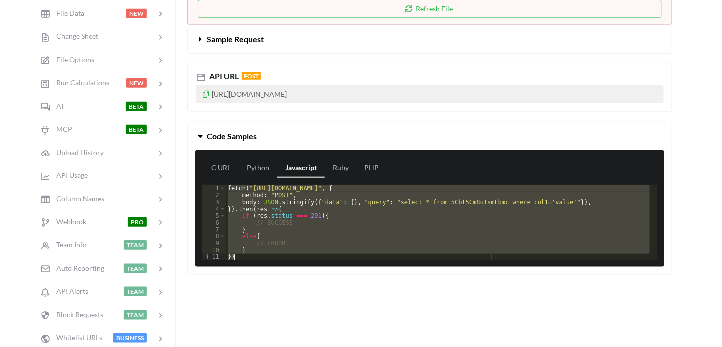
click at [314, 89] on p "[URL][DOMAIN_NAME]" at bounding box center [429, 94] width 467 height 18
click at [211, 38] on span "Sample Request" at bounding box center [235, 38] width 57 height 9
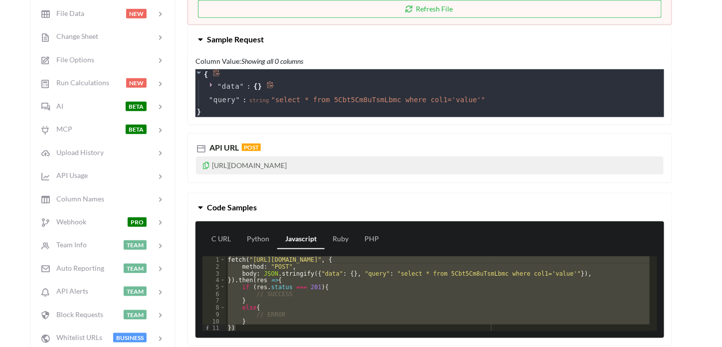
click at [212, 83] on icon at bounding box center [212, 84] width 7 height 7
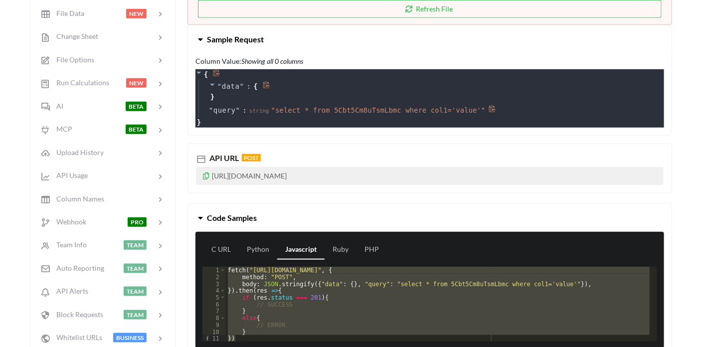
click at [287, 106] on span "" select * from 5Cbt5Cm8uTsmLbmc where col1='value' "" at bounding box center [378, 110] width 214 height 8
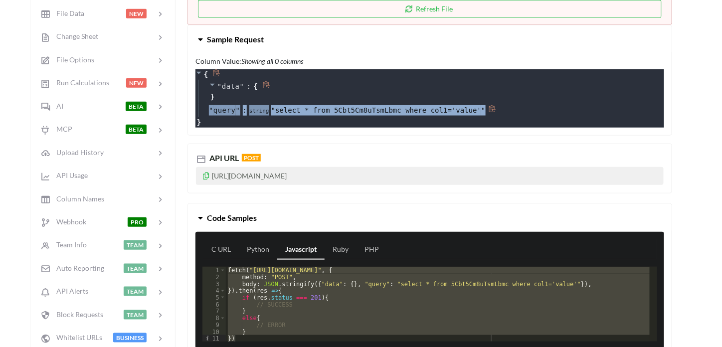
click at [287, 106] on span "" select * from 5Cbt5Cm8uTsmLbmc where col1='value' "" at bounding box center [378, 110] width 214 height 8
click at [342, 111] on span "" select * from 5Cbt5Cm8uTsmLbmc where col1='value' "" at bounding box center [378, 110] width 214 height 8
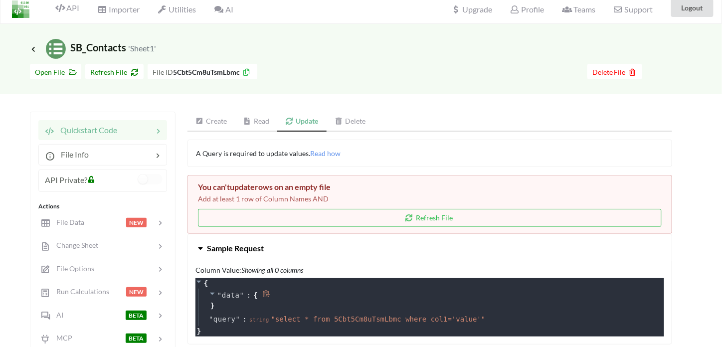
scroll to position [0, 0]
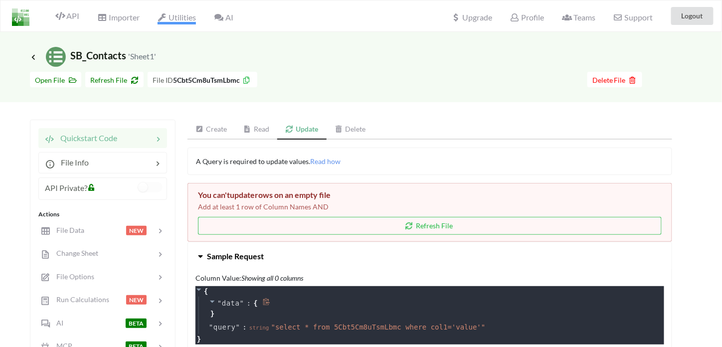
click at [172, 14] on span "Utilities" at bounding box center [176, 18] width 38 height 12
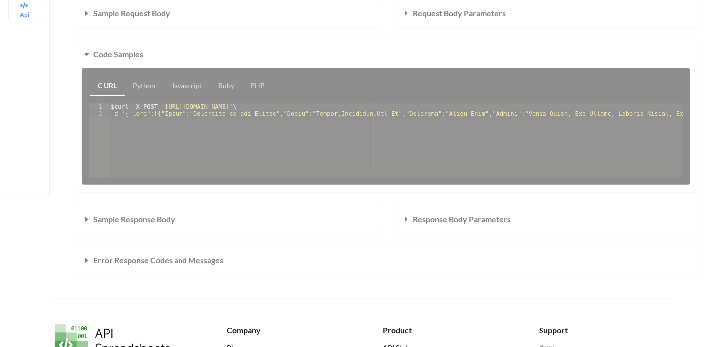
scroll to position [168, 0]
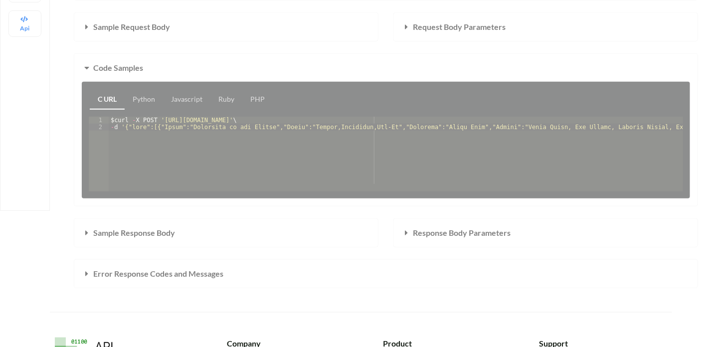
click at [194, 105] on div "API URL POST https://api.apispreadsheets.com/ai/9cd2c5525b1c88e5b318daf2139fef2…" at bounding box center [386, 119] width 624 height 337
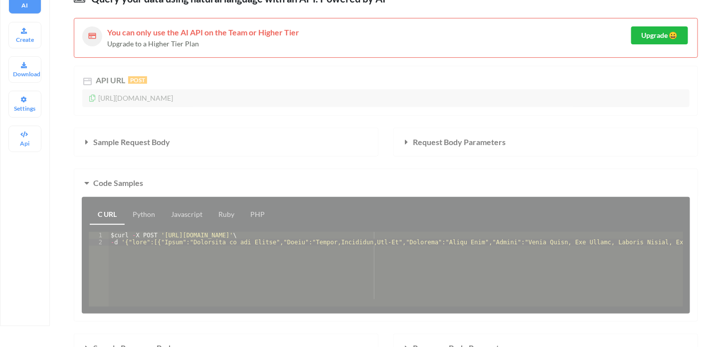
scroll to position [51, 0]
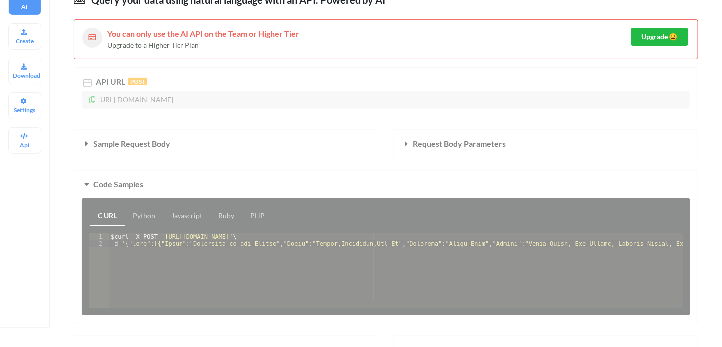
click at [132, 135] on div "API URL POST https://api.apispreadsheets.com/ai/9cd2c5525b1c88e5b318daf2139fef2…" at bounding box center [386, 235] width 624 height 337
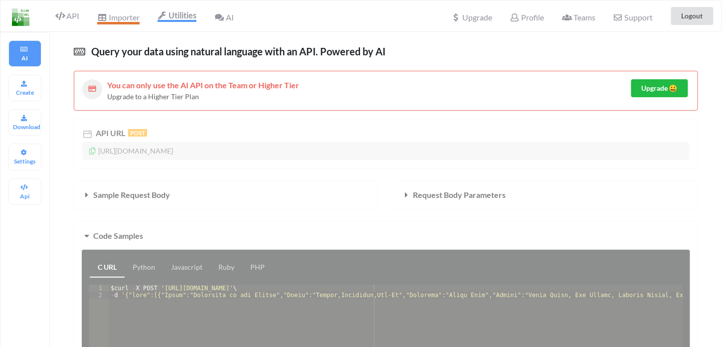
click at [117, 17] on span "Importer" at bounding box center [118, 18] width 42 height 12
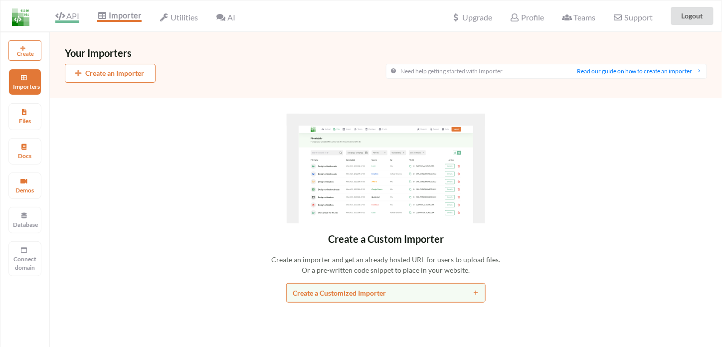
click at [68, 18] on span "API" at bounding box center [67, 17] width 24 height 12
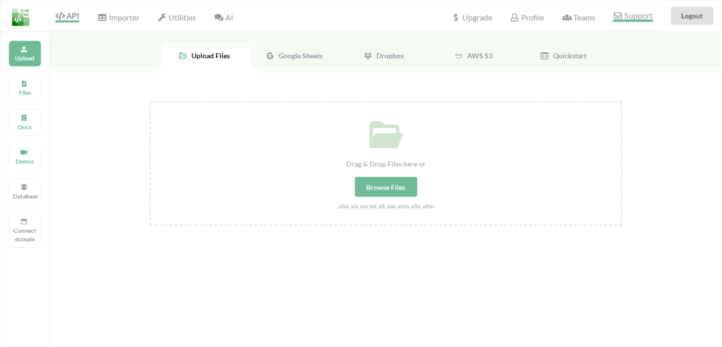
click at [628, 15] on span "Support" at bounding box center [632, 16] width 39 height 10
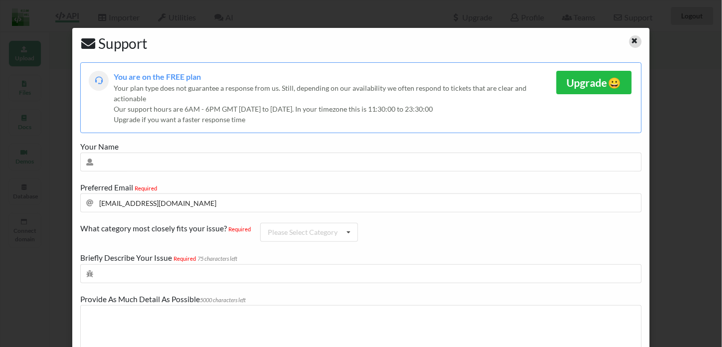
click at [630, 39] on icon at bounding box center [634, 39] width 8 height 7
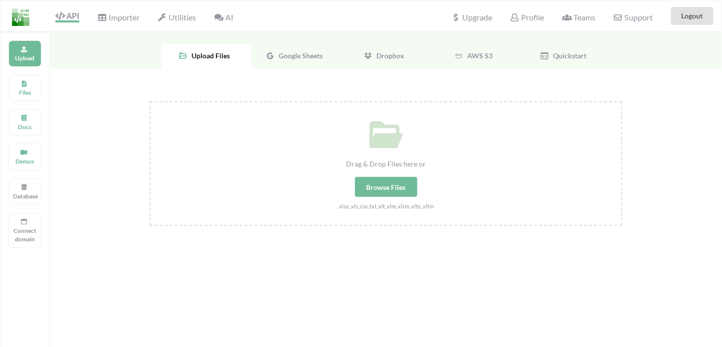
drag, startPoint x: 302, startPoint y: 40, endPoint x: 302, endPoint y: 52, distance: 12.0
click at [302, 52] on div "Upload Files Google Sheets Dropbox AWS S3 Quickstart" at bounding box center [386, 50] width 672 height 37
click at [302, 52] on span "Google Sheets" at bounding box center [299, 55] width 48 height 8
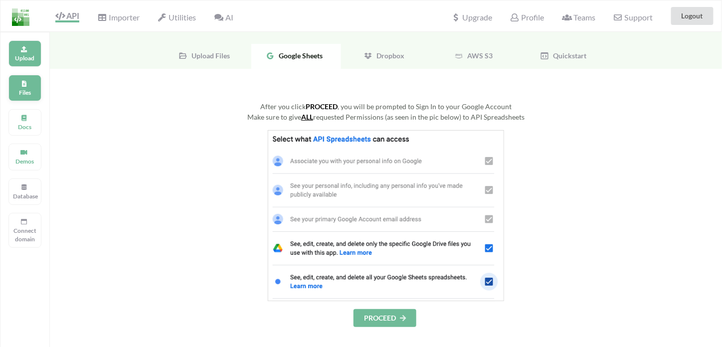
click at [30, 86] on div "Files" at bounding box center [24, 88] width 33 height 26
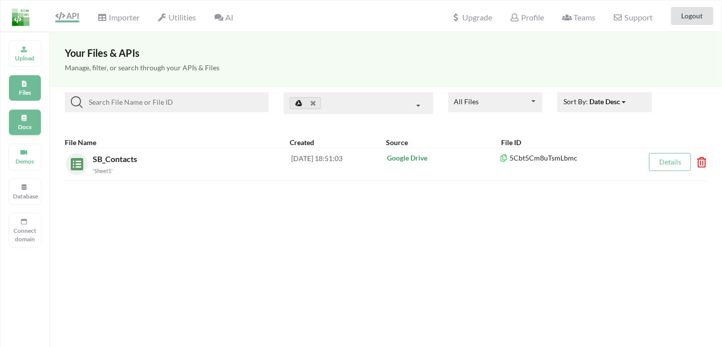
click at [28, 120] on div "Docs" at bounding box center [24, 122] width 33 height 26
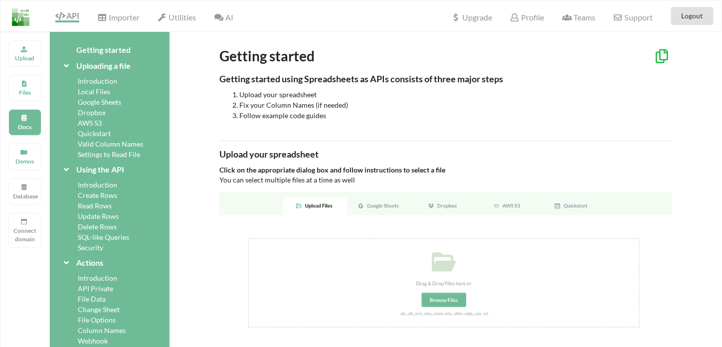
click at [100, 99] on div "Google Sheets" at bounding box center [110, 102] width 96 height 10
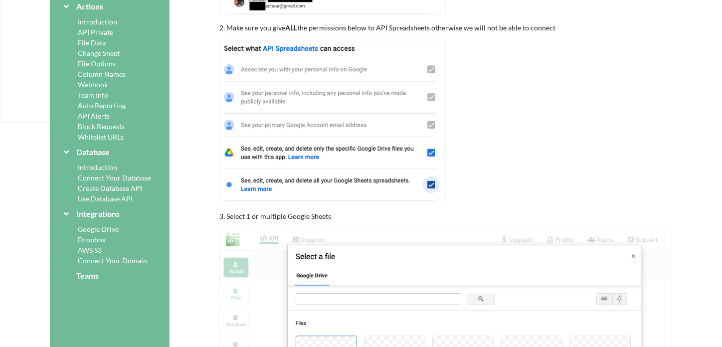
scroll to position [240, 0]
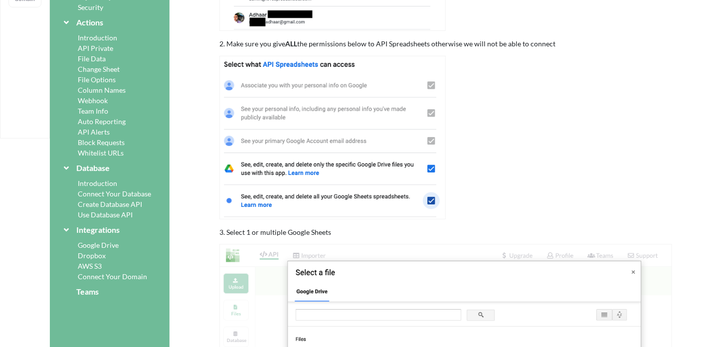
click at [98, 91] on div "Column Names" at bounding box center [110, 90] width 96 height 10
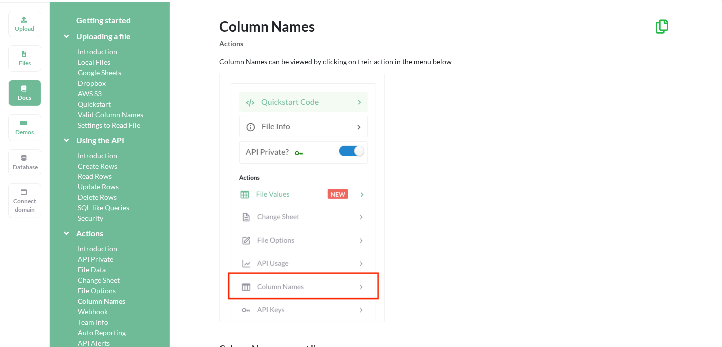
scroll to position [0, 0]
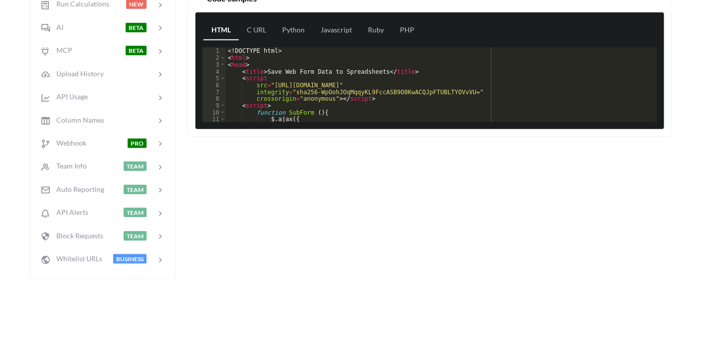
scroll to position [310, 0]
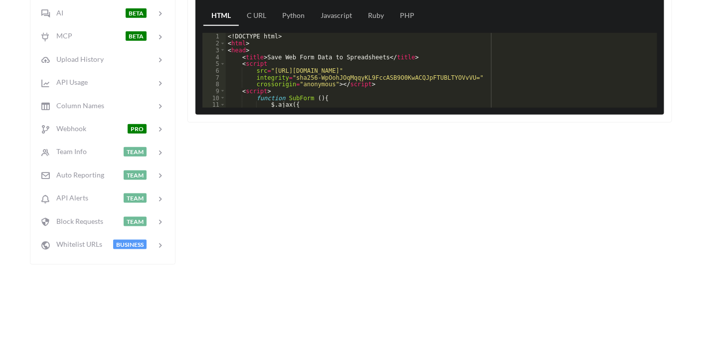
click at [380, 73] on div "<! DOCTYPE html > < html > < head > < title > Save Web Form Data to Spreadsheet…" at bounding box center [438, 77] width 424 height 88
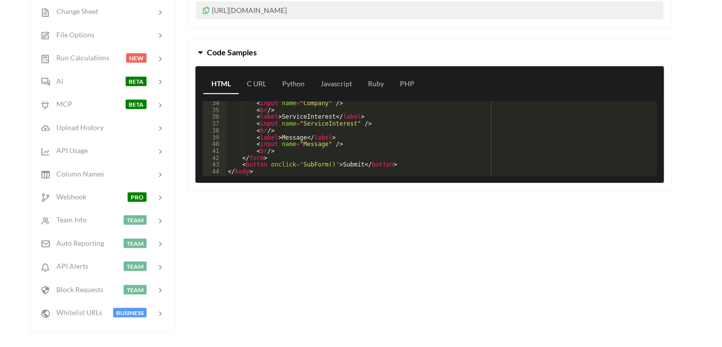
scroll to position [248, 0]
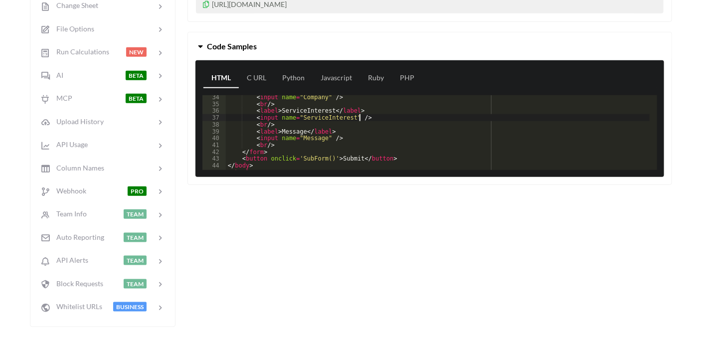
click at [359, 116] on div "< input name = "Company" /> < br /> < label > ServiceInterest </ label > < inpu…" at bounding box center [438, 138] width 424 height 88
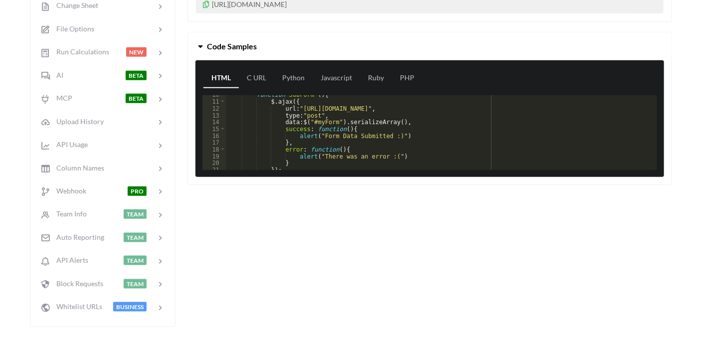
scroll to position [63, 0]
click at [359, 116] on div "function SubForm ( ) { $ . ajax ({ url : "[URL][DOMAIN_NAME]" , type : "post" ,…" at bounding box center [438, 137] width 424 height 88
